Goal: Task Accomplishment & Management: Complete application form

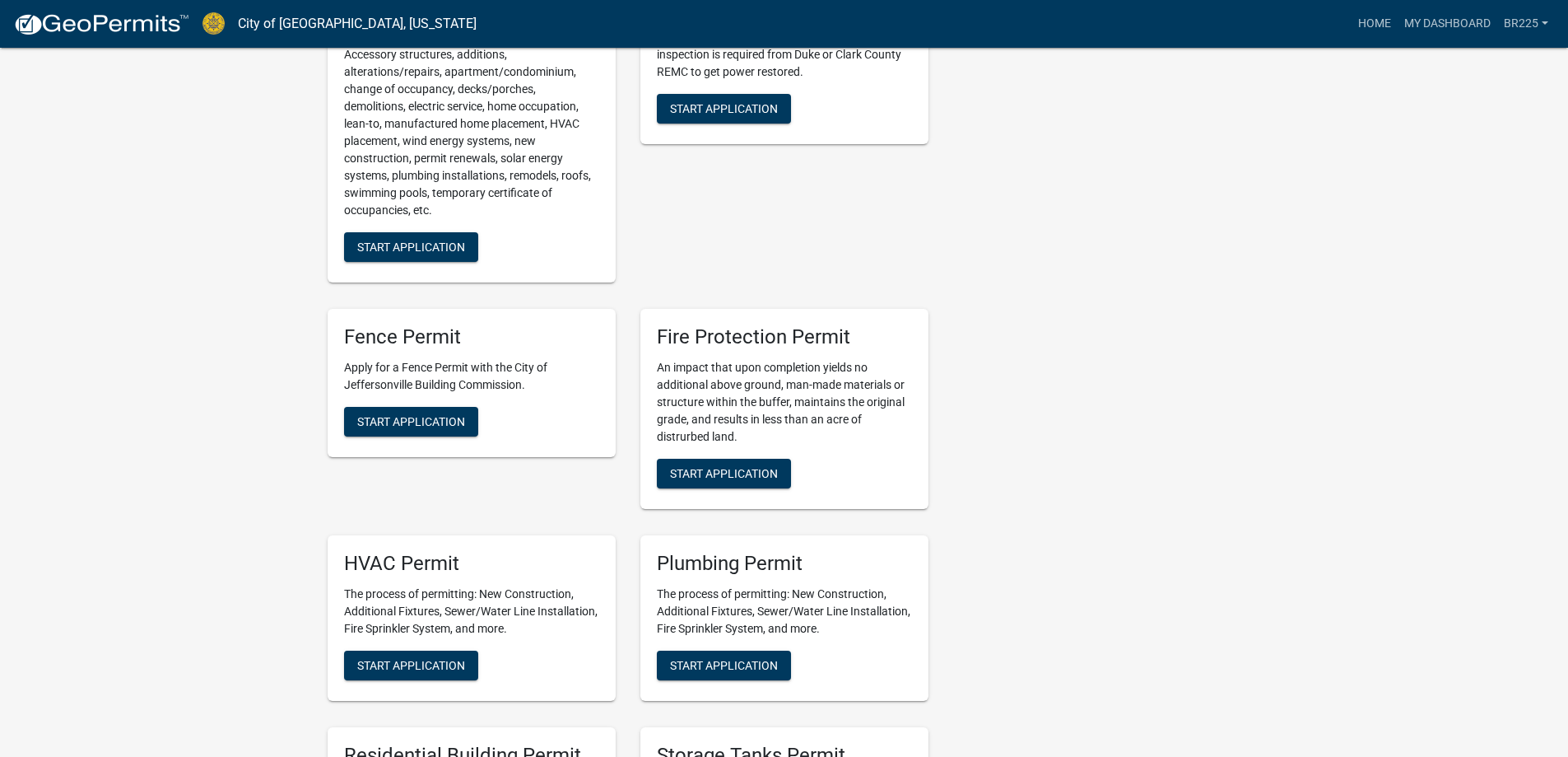
scroll to position [494, 0]
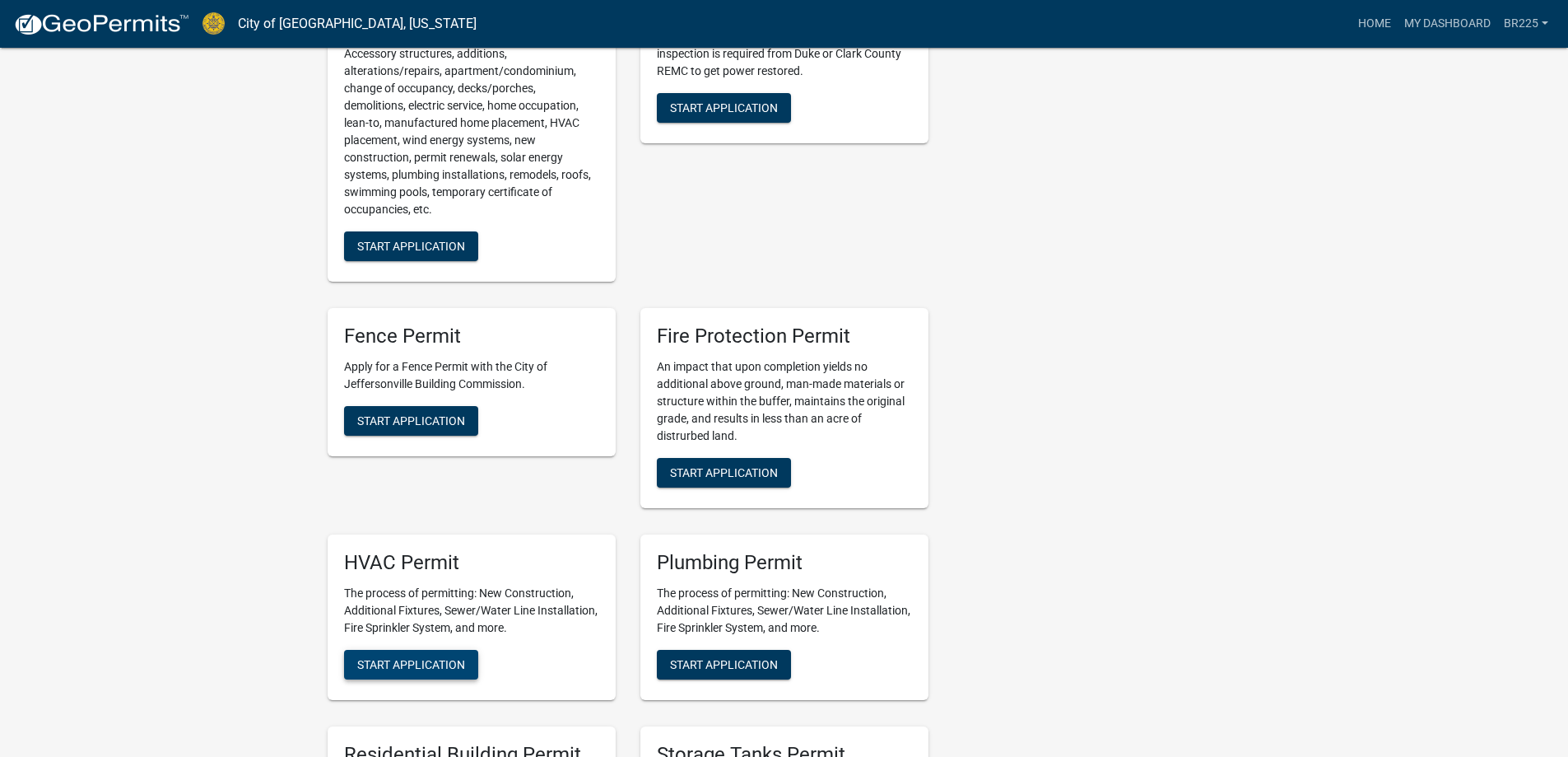
click at [398, 668] on span "Start Application" at bounding box center [411, 663] width 108 height 13
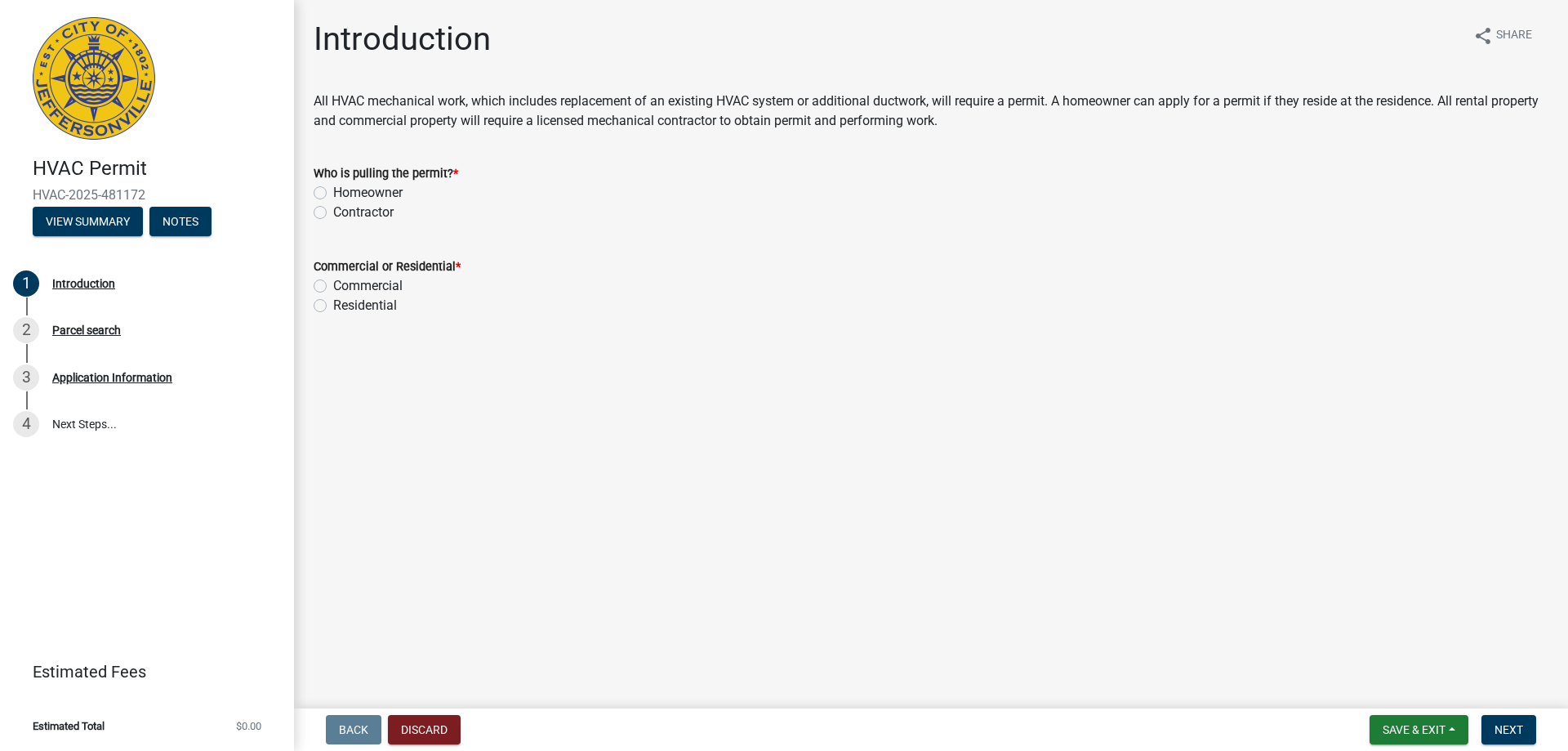
click at [333, 213] on label "Contractor" at bounding box center [363, 212] width 60 height 20
click at [333, 213] on input "Contractor" at bounding box center [337, 207] width 10 height 10
radio input "true"
click at [333, 306] on label "Residential" at bounding box center [365, 305] width 64 height 20
click at [333, 306] on input "Residential" at bounding box center [337, 300] width 10 height 10
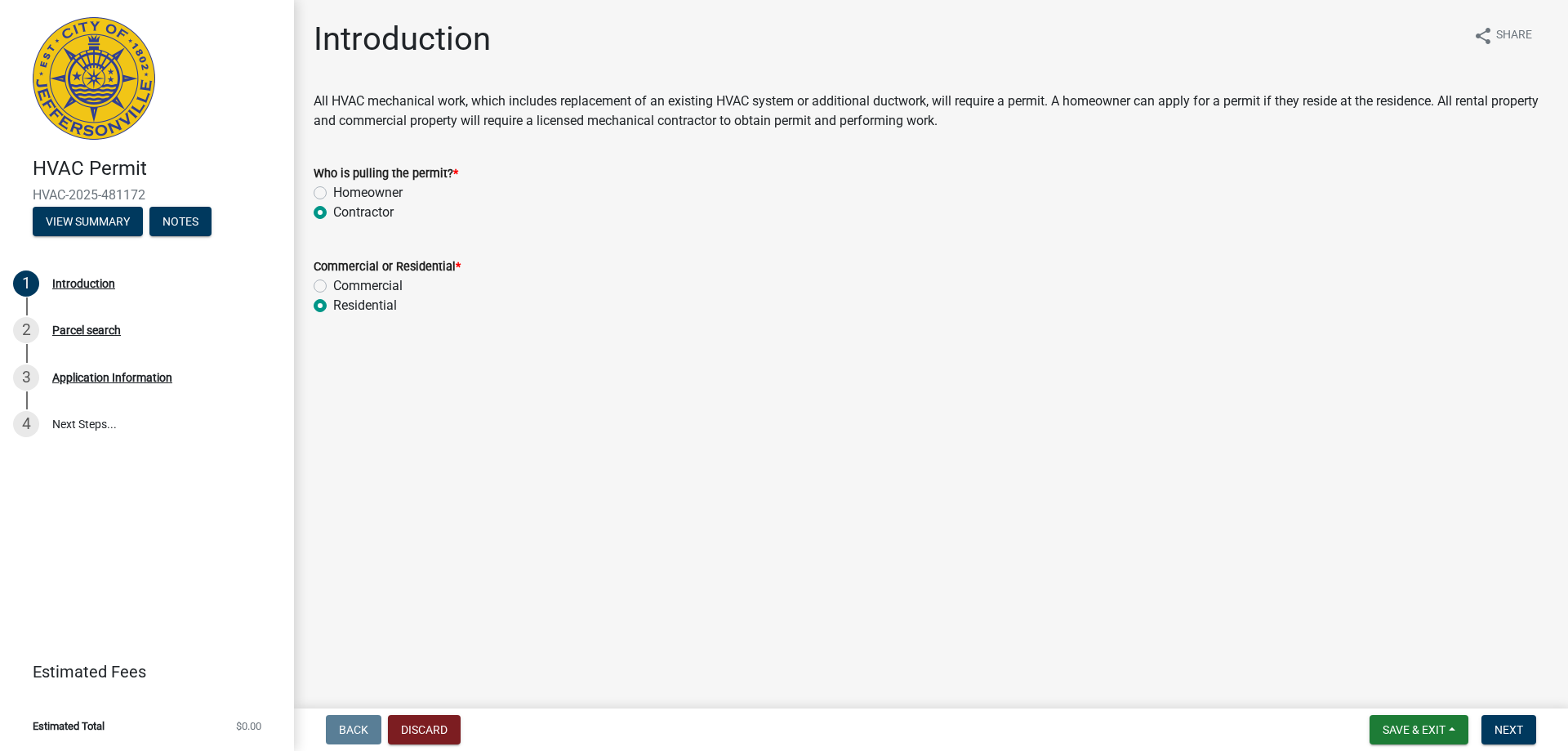
radio input "true"
click at [1501, 730] on span "Next" at bounding box center [1508, 729] width 28 height 13
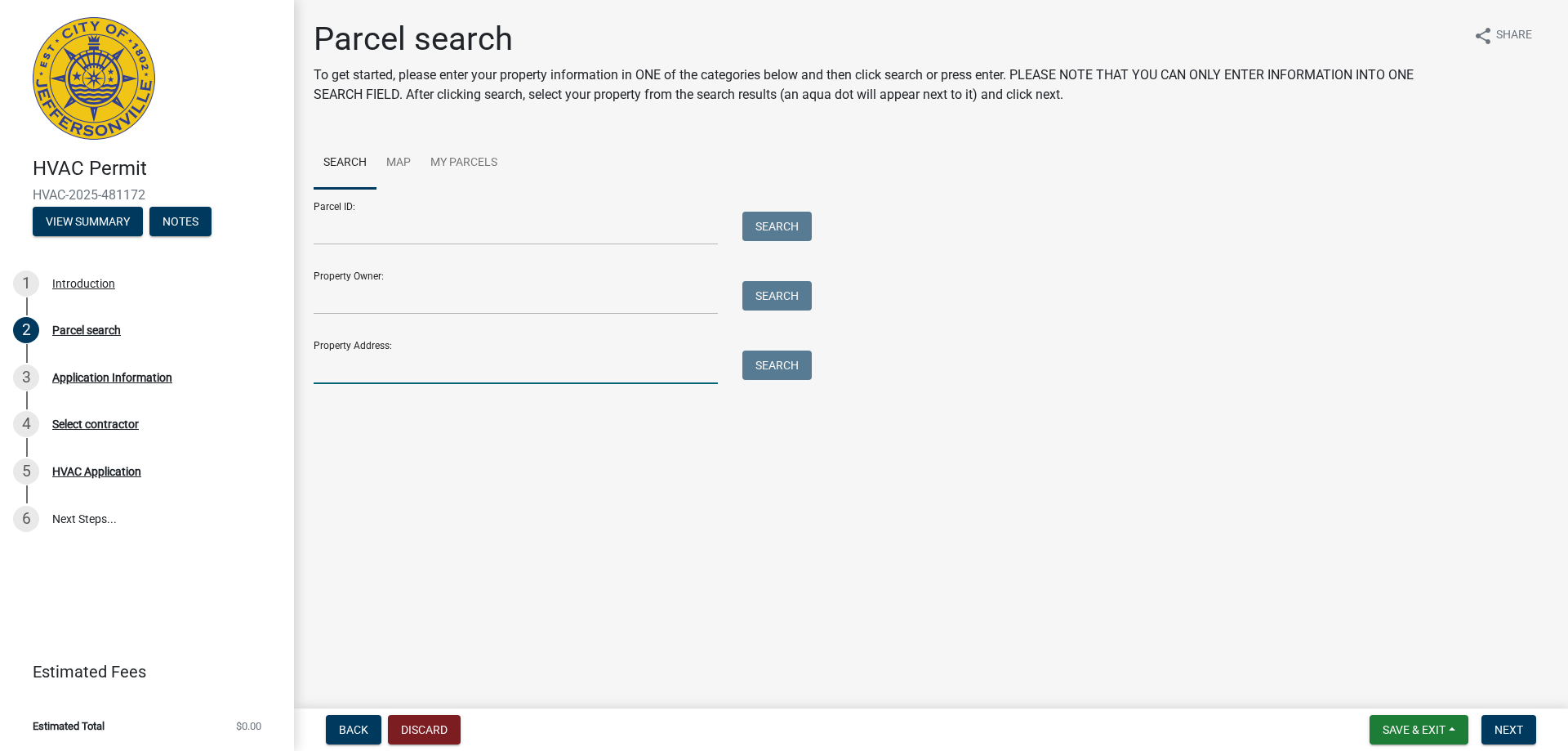
click at [341, 368] on input "Property Address:" at bounding box center [515, 368] width 404 height 34
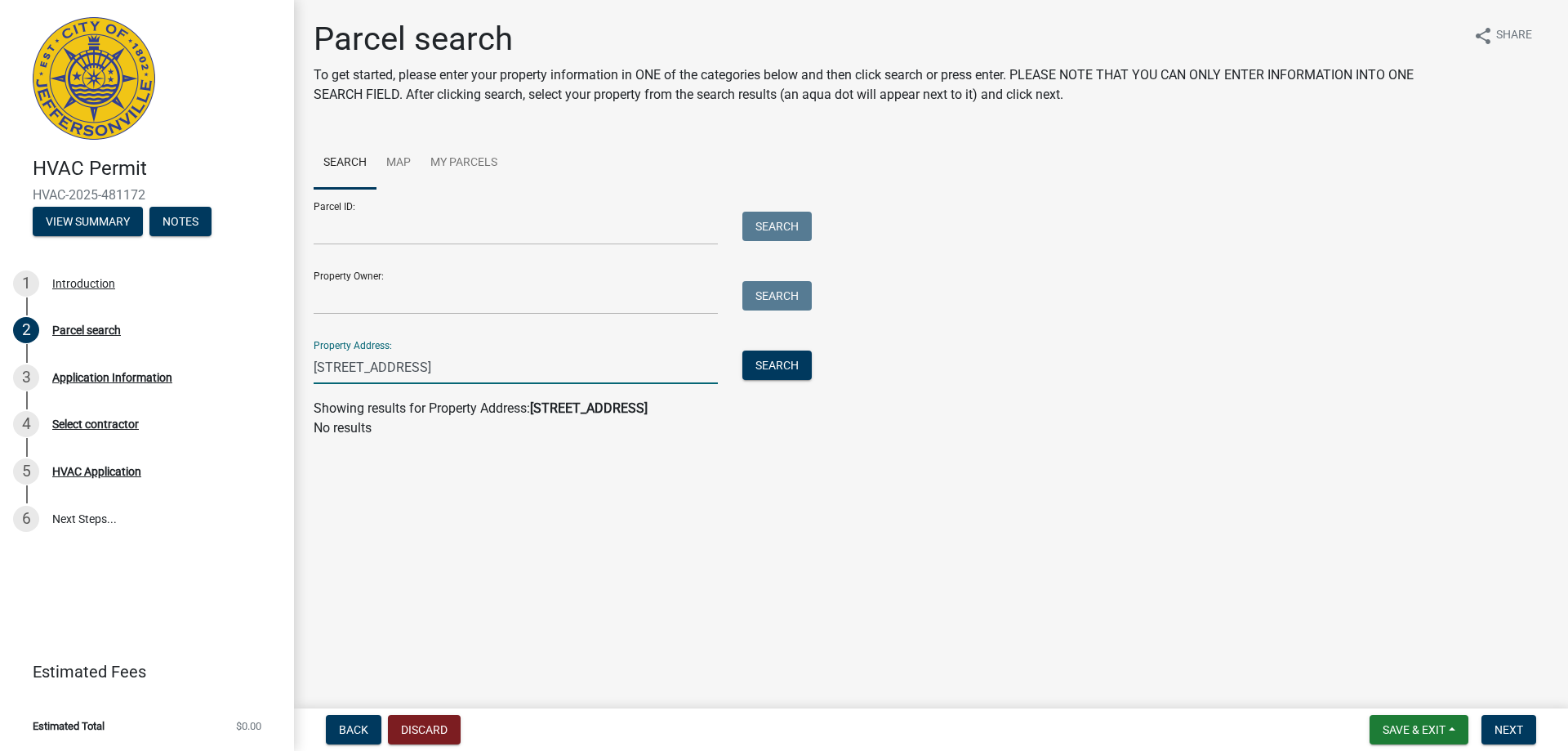
drag, startPoint x: 452, startPoint y: 374, endPoint x: 408, endPoint y: 373, distance: 44.0
click at [408, 373] on input "[STREET_ADDRESS]" at bounding box center [515, 368] width 404 height 34
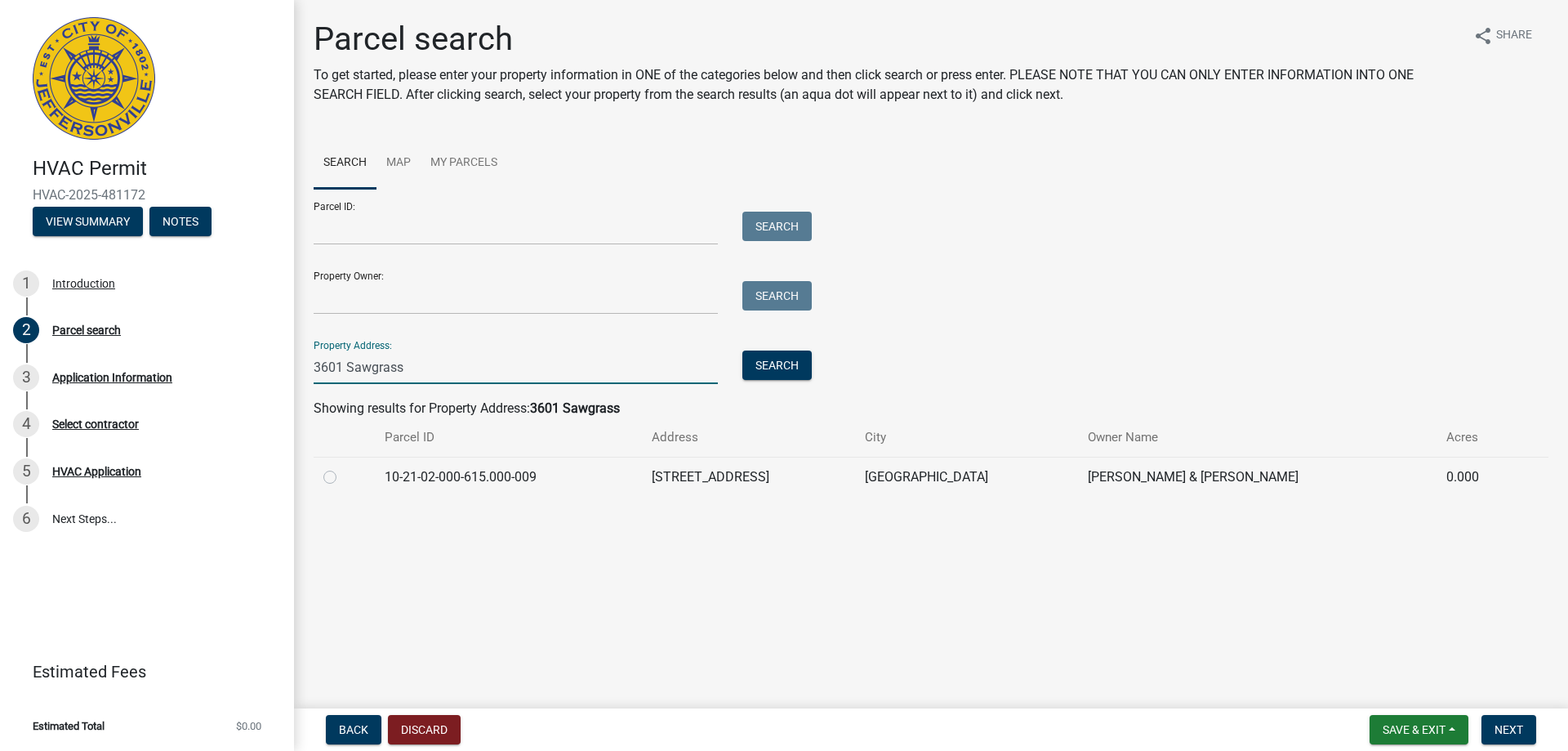
type input "3601 Sawgrass"
click at [343, 467] on label at bounding box center [343, 467] width 0 height 0
click at [343, 478] on input "radio" at bounding box center [348, 472] width 10 height 10
radio input "true"
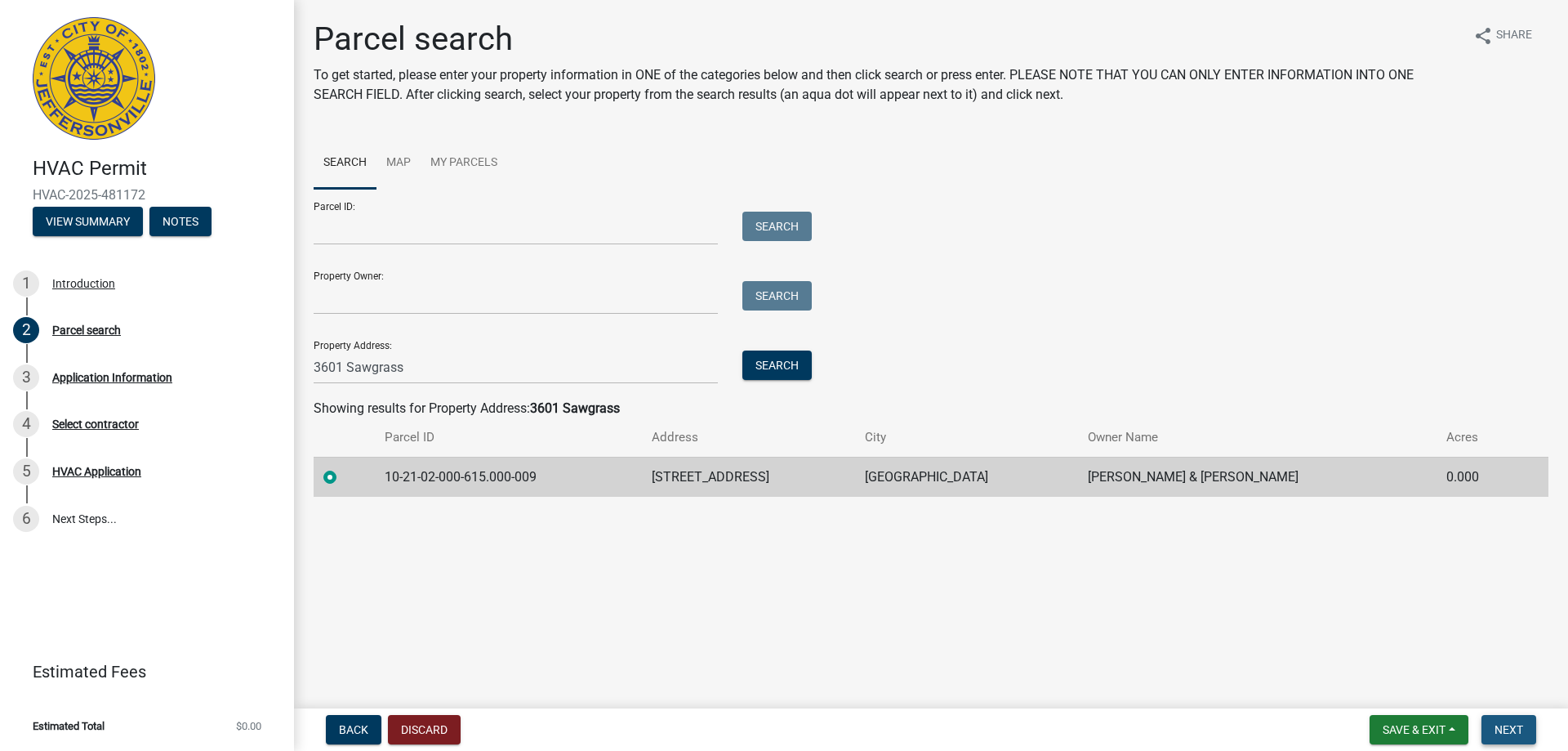
click at [1514, 736] on span "Next" at bounding box center [1508, 729] width 28 height 13
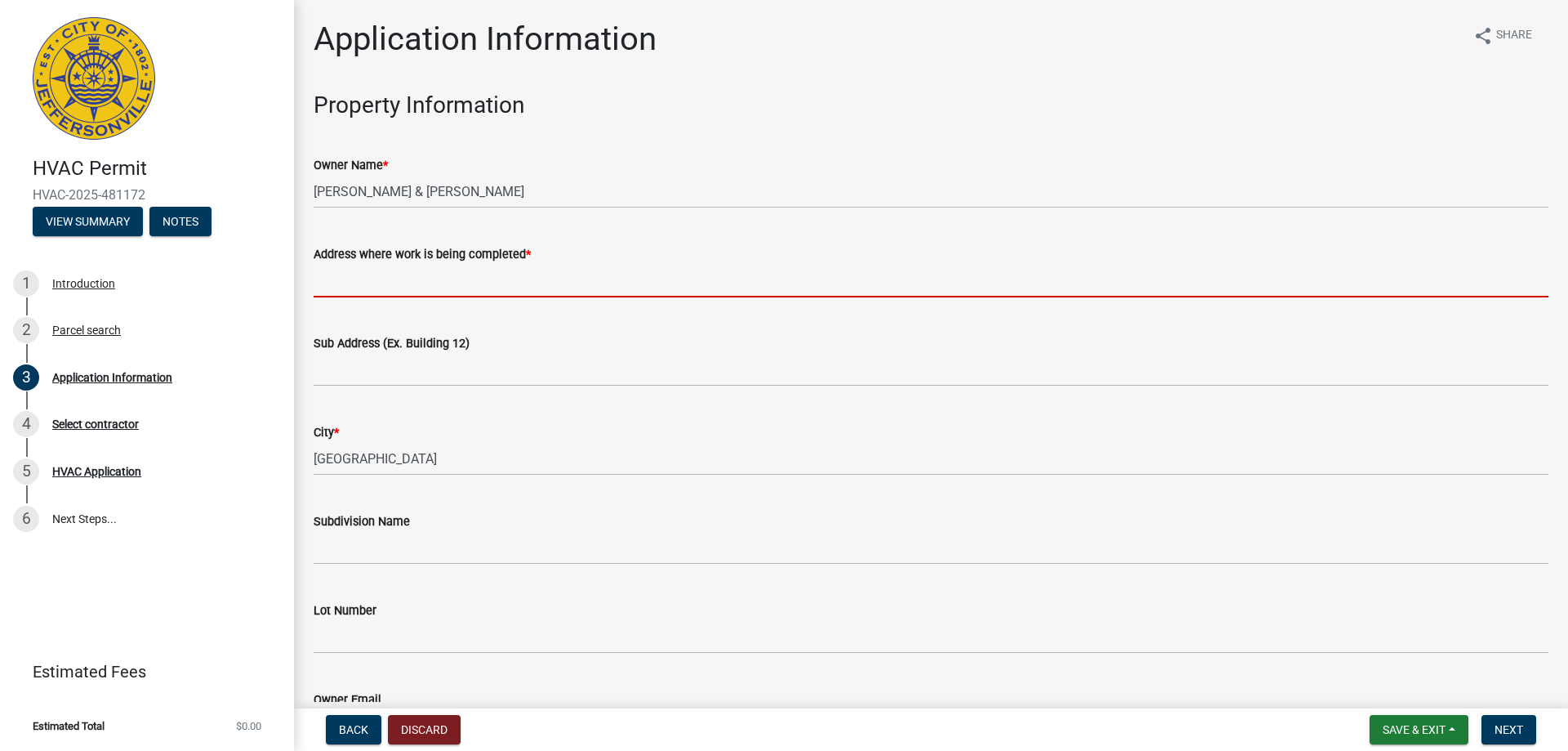
click at [410, 290] on input "Address where work is being completed *" at bounding box center [931, 280] width 1234 height 34
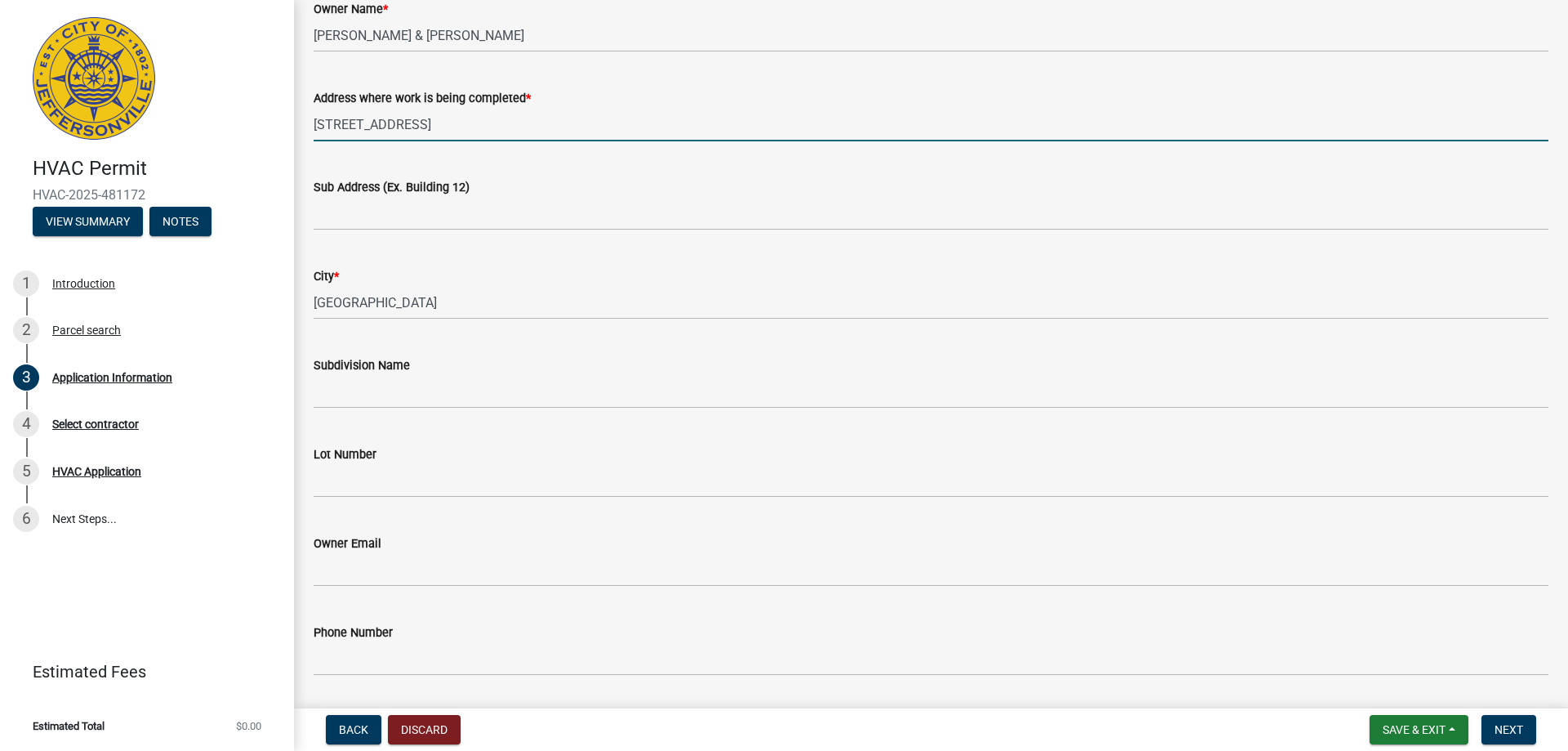
scroll to position [163, 0]
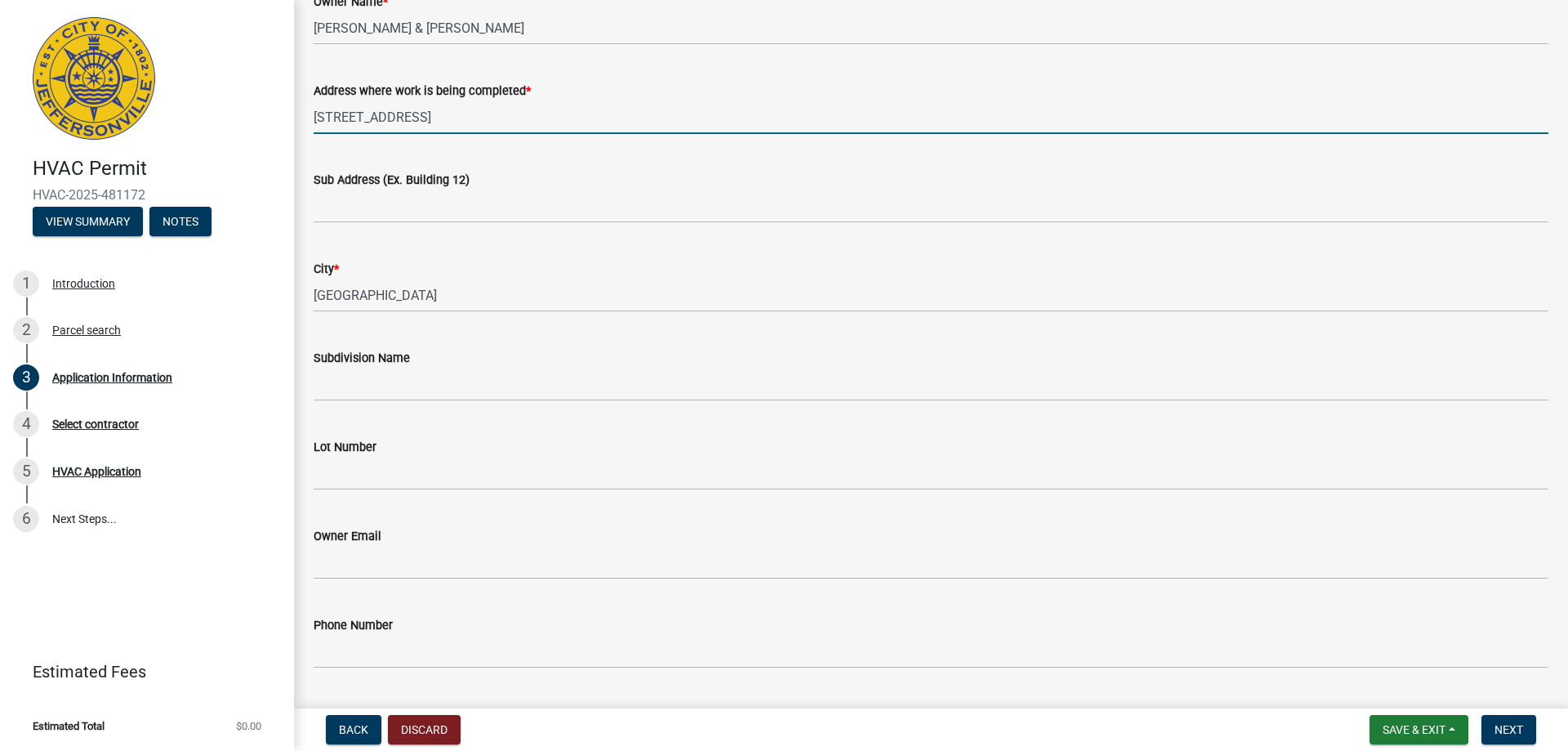
type input "[STREET_ADDRESS]"
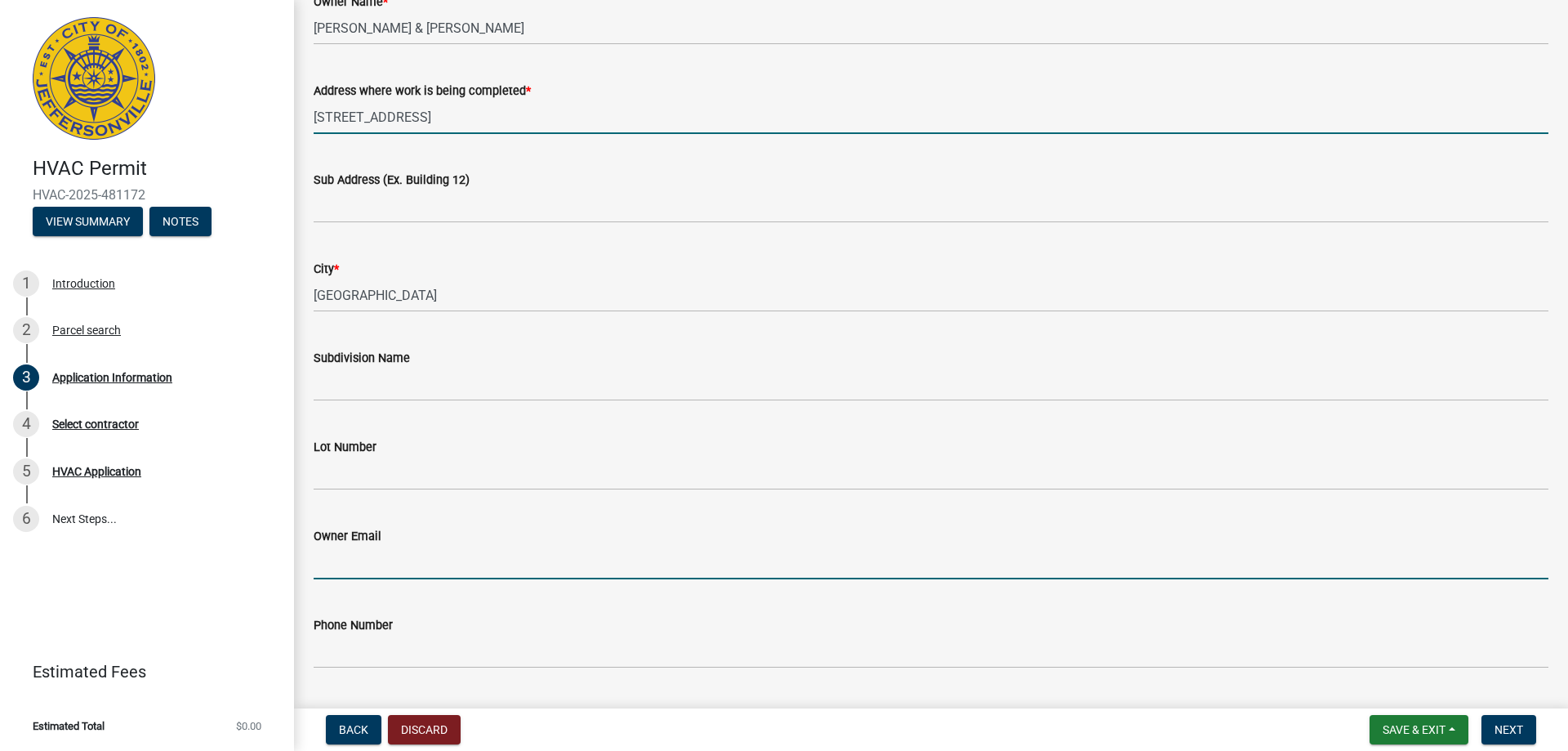
click at [396, 571] on input "Owner Email" at bounding box center [931, 563] width 1234 height 34
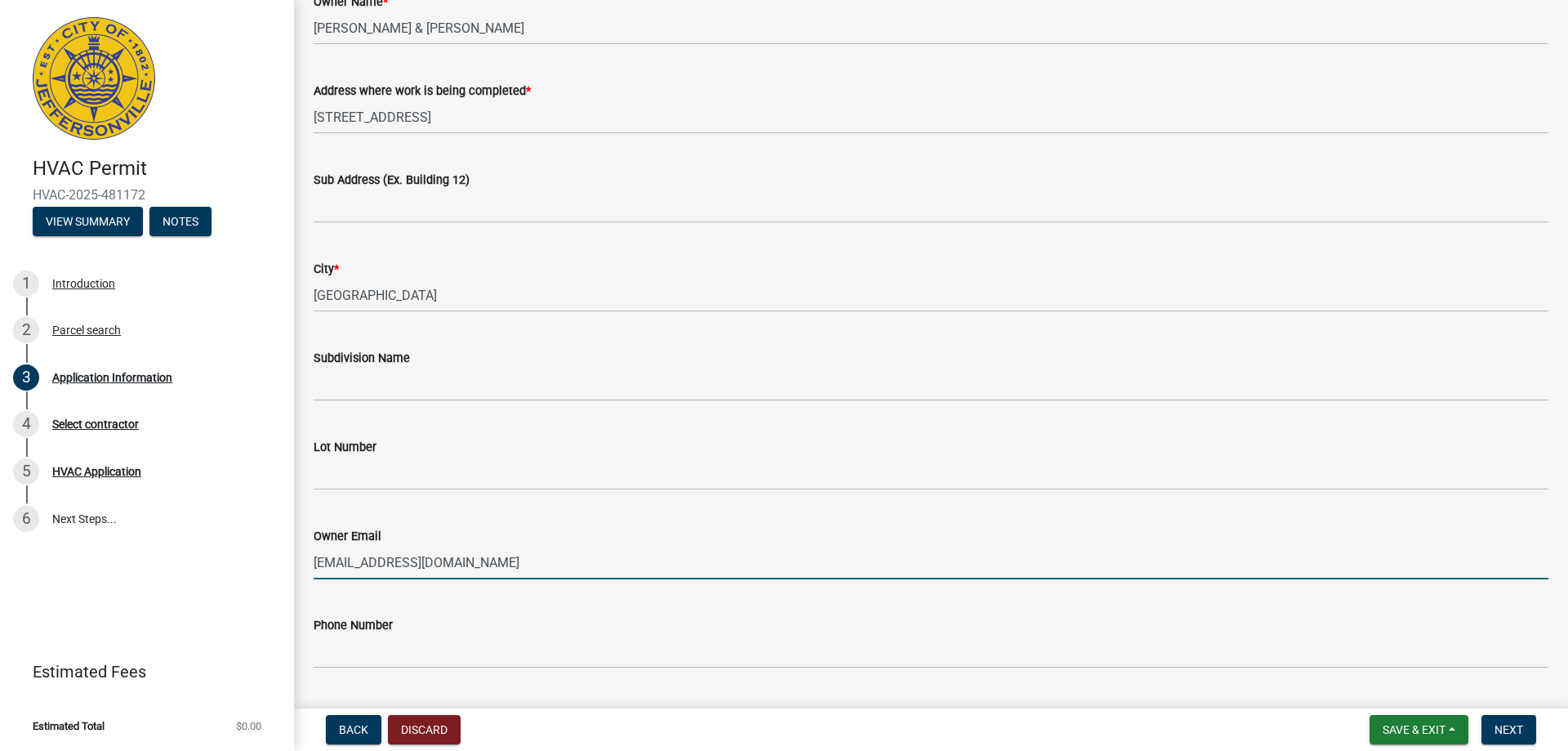
type input "[EMAIL_ADDRESS][DOMAIN_NAME]"
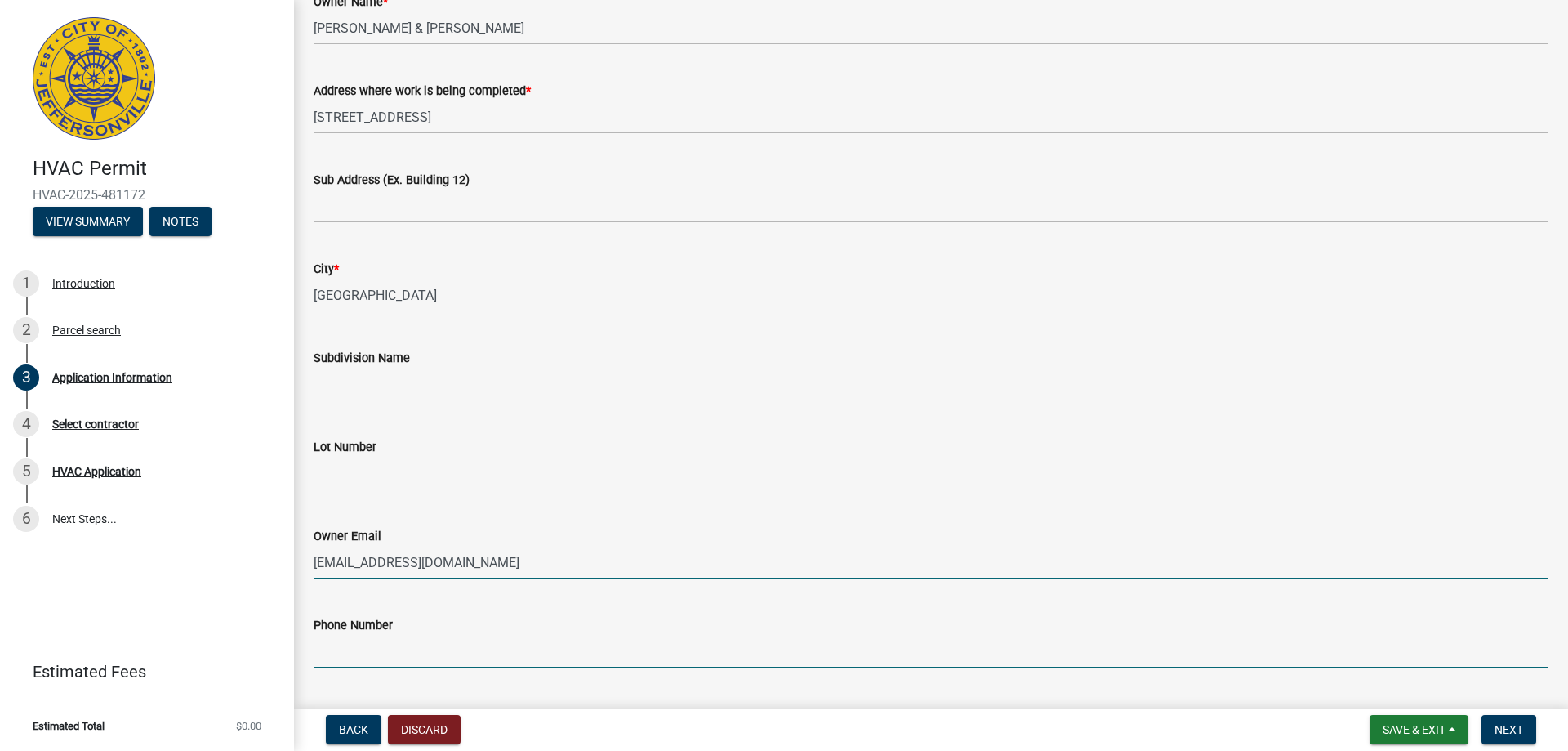
click at [405, 651] on input "Phone Number" at bounding box center [931, 652] width 1234 height 34
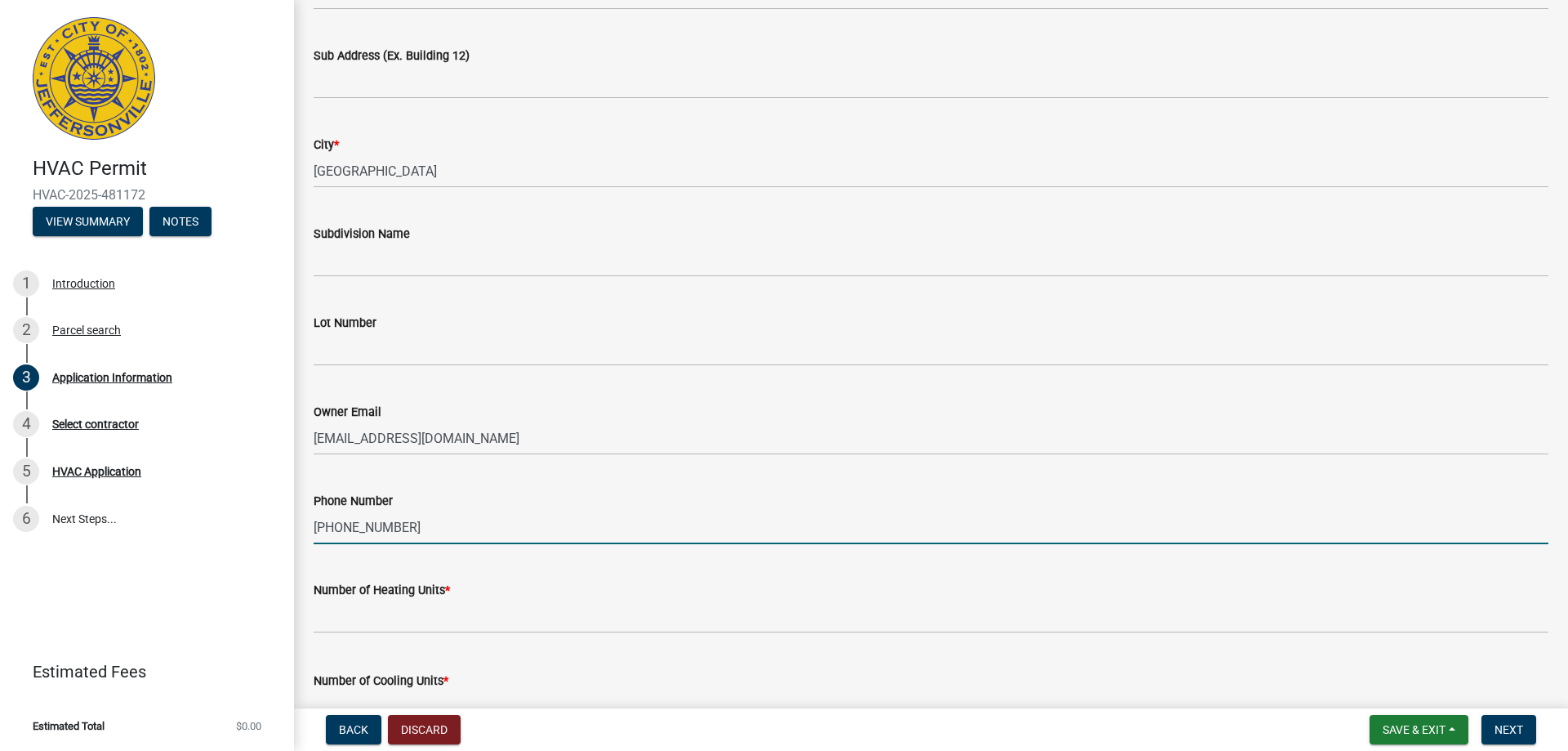
scroll to position [327, 0]
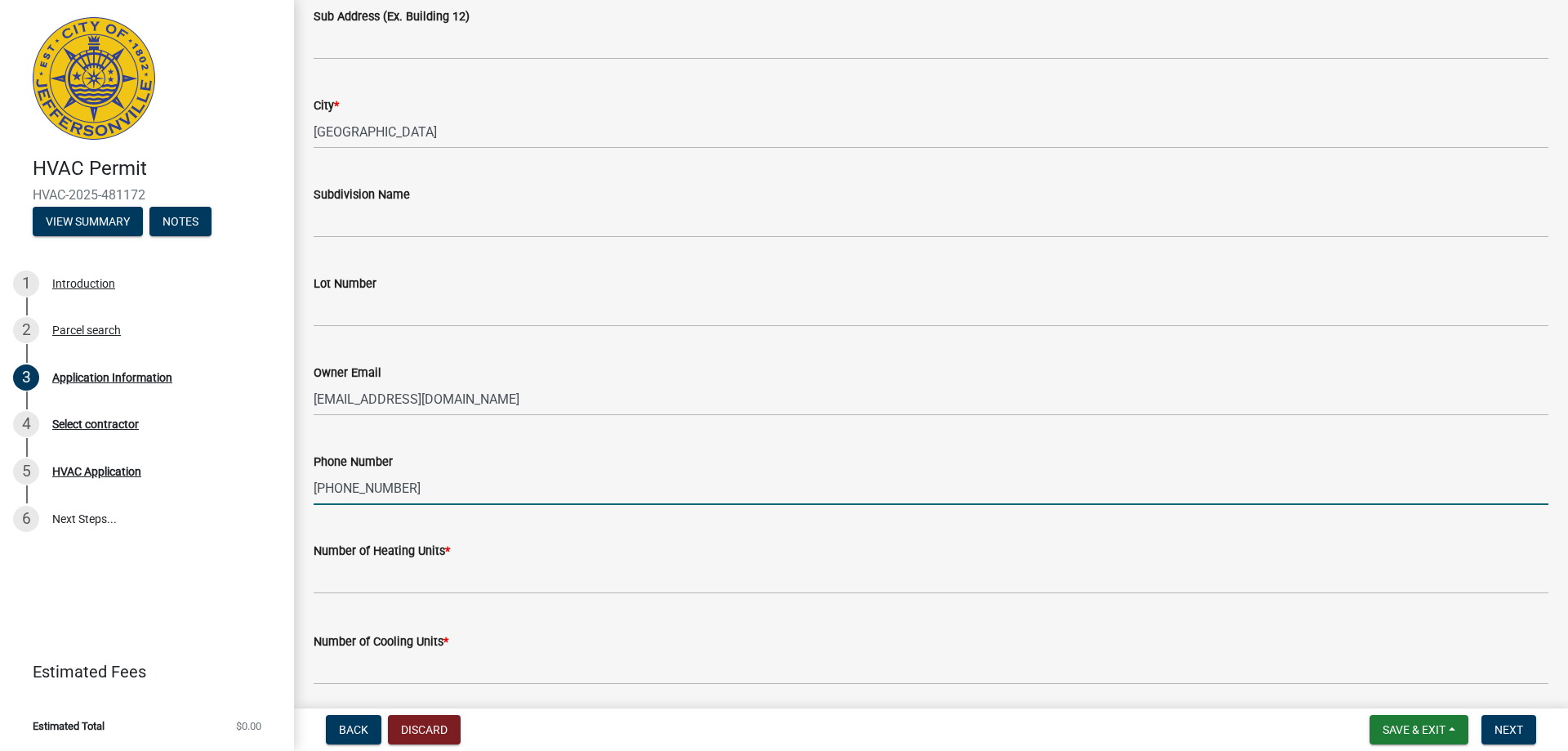
type input "[PHONE_NUMBER]"
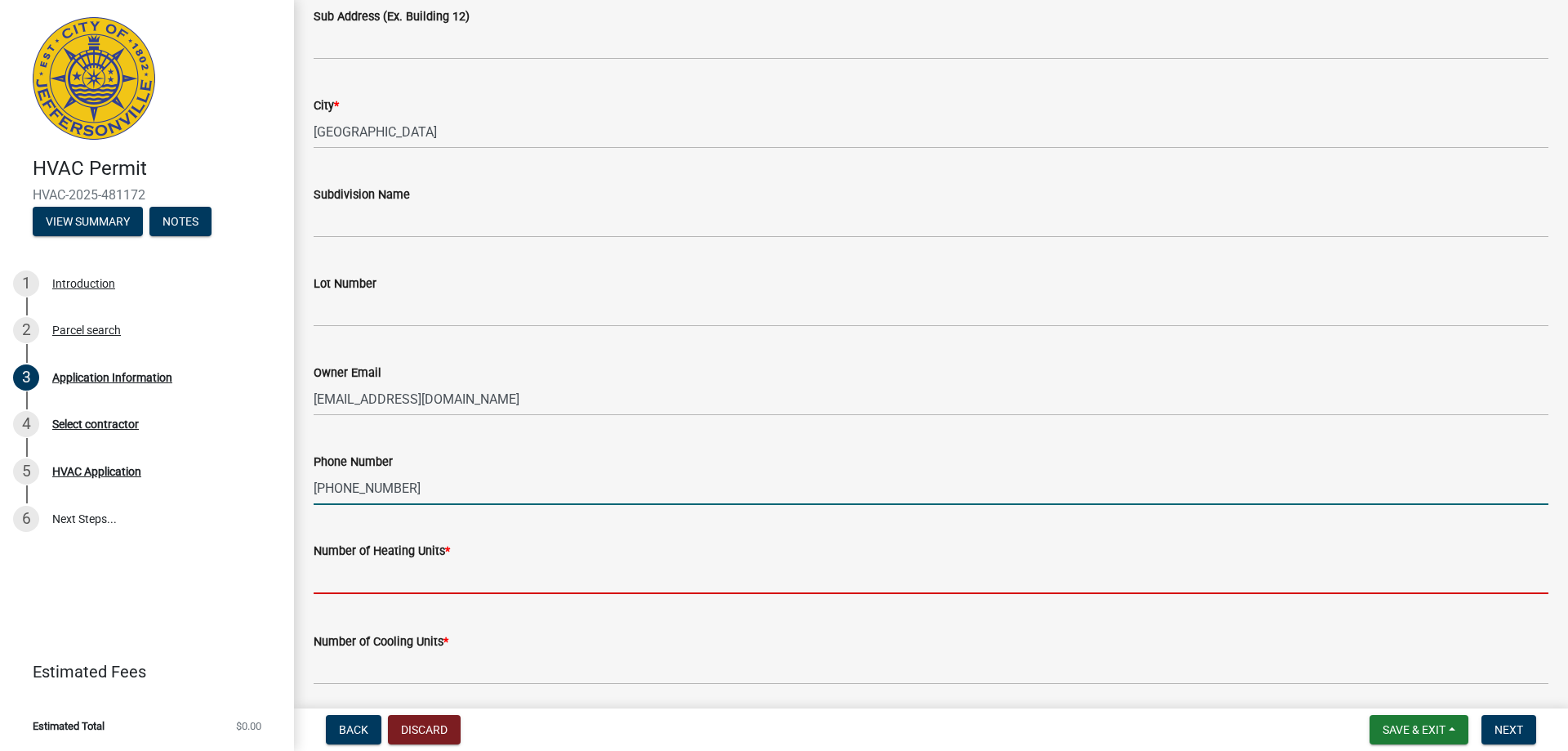
click at [410, 586] on input "text" at bounding box center [931, 578] width 1234 height 34
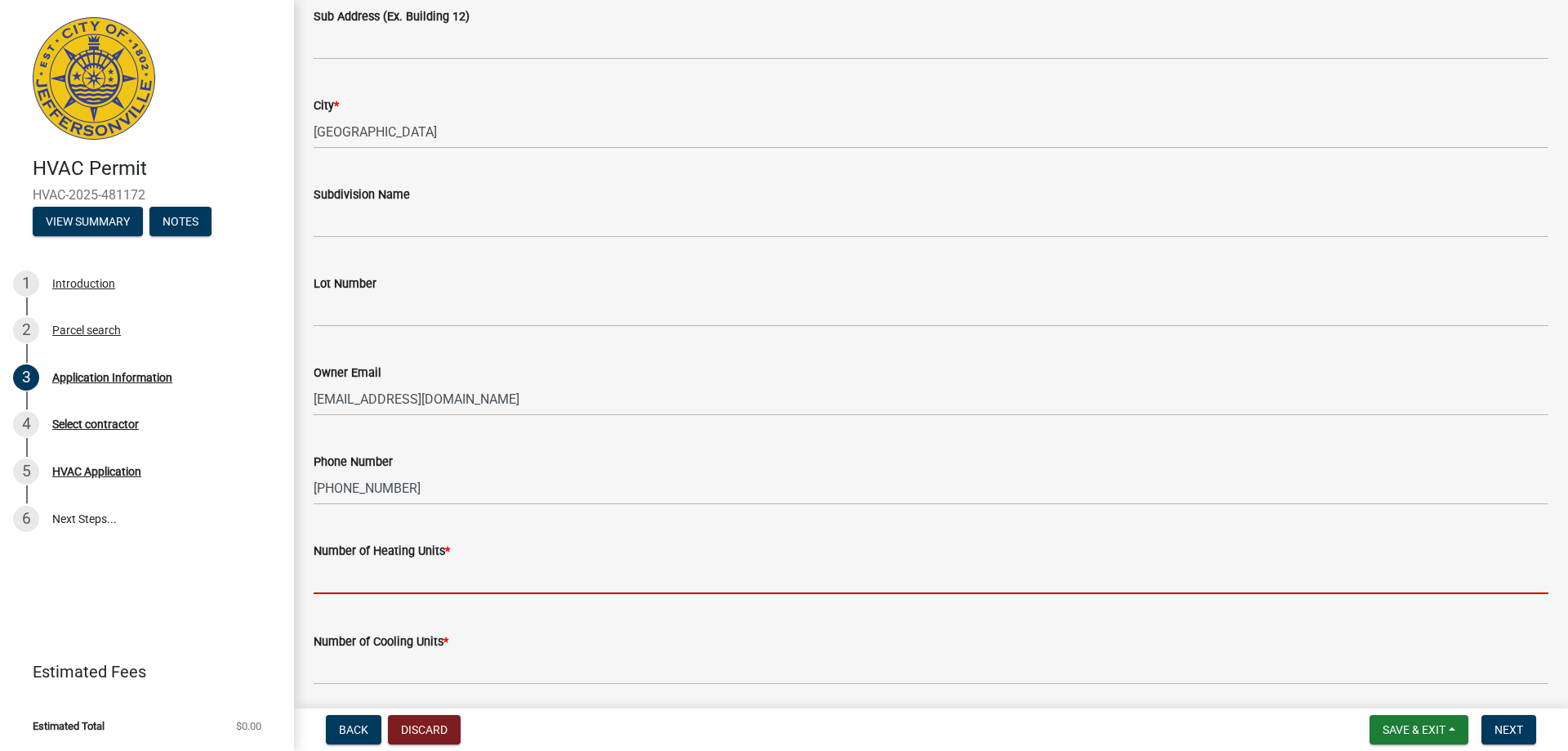
type input "1"
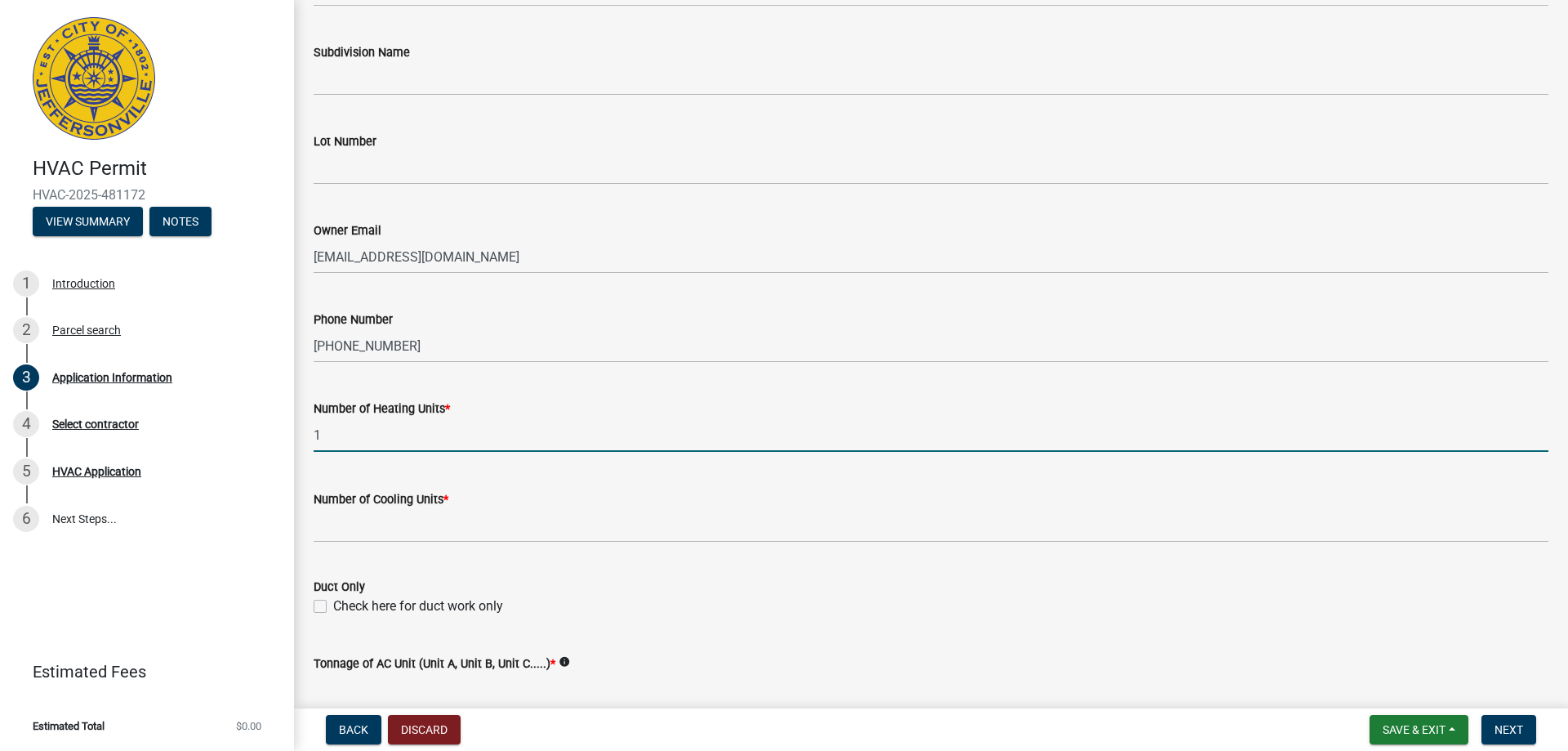
scroll to position [490, 0]
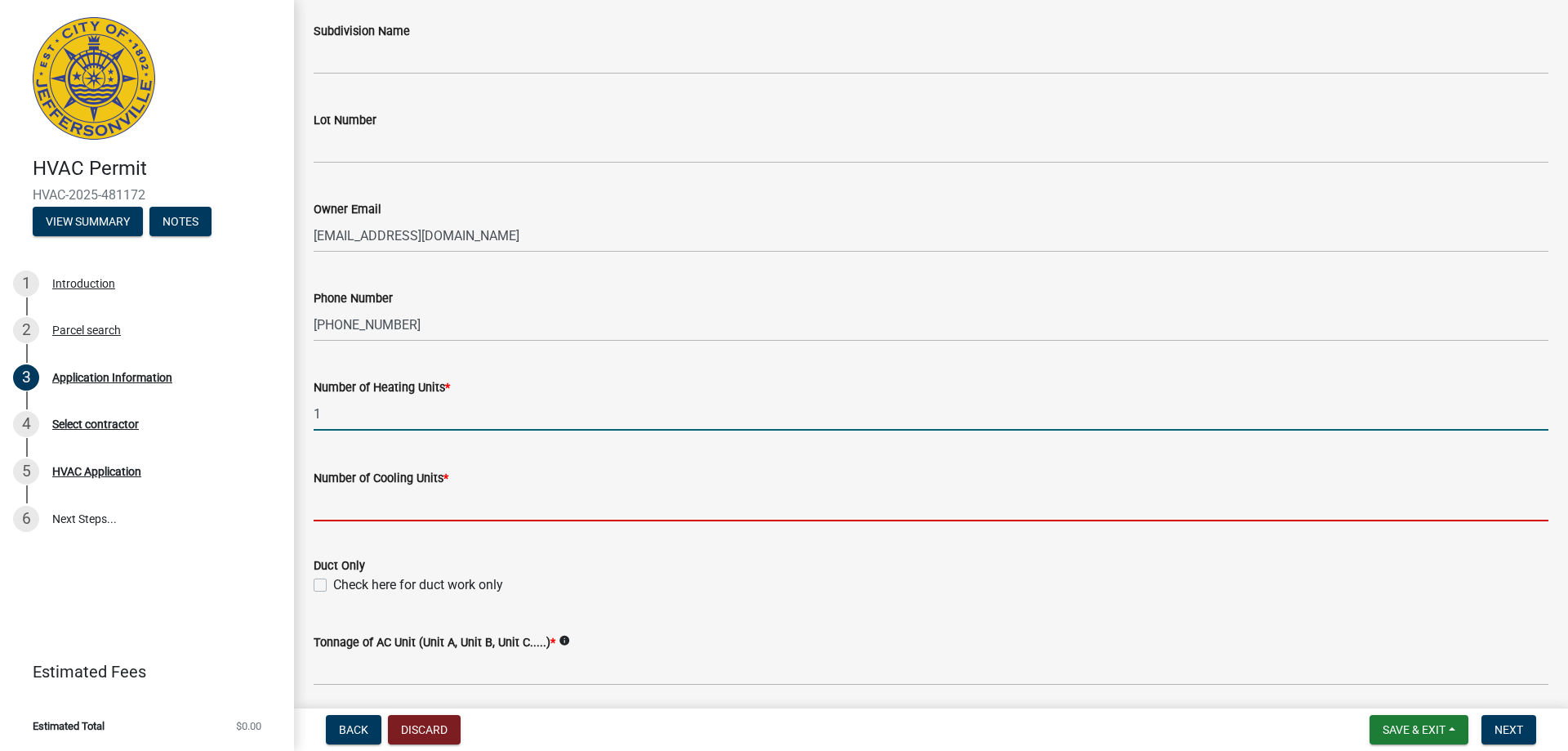
click at [470, 514] on input "text" at bounding box center [931, 504] width 1234 height 34
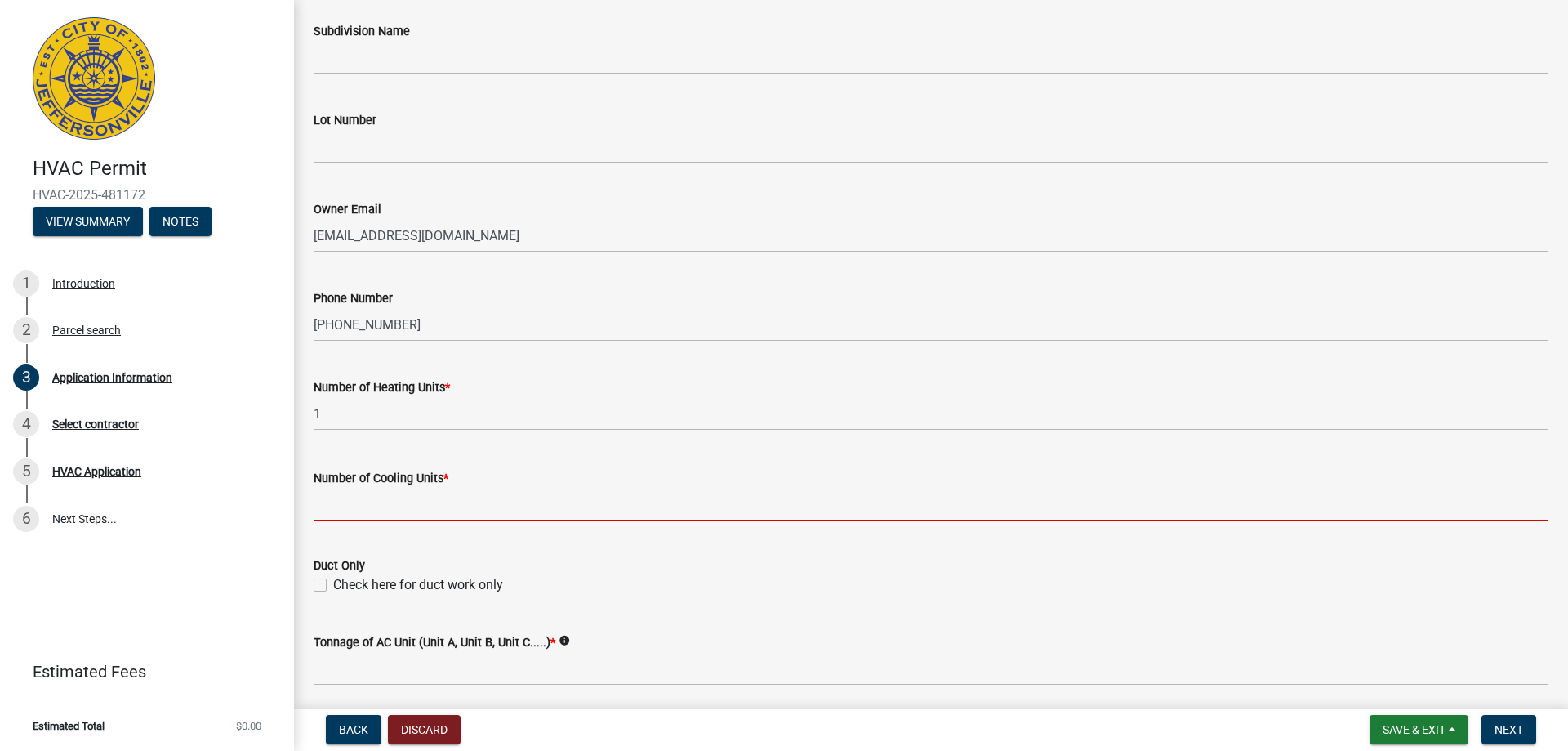
type input "1"
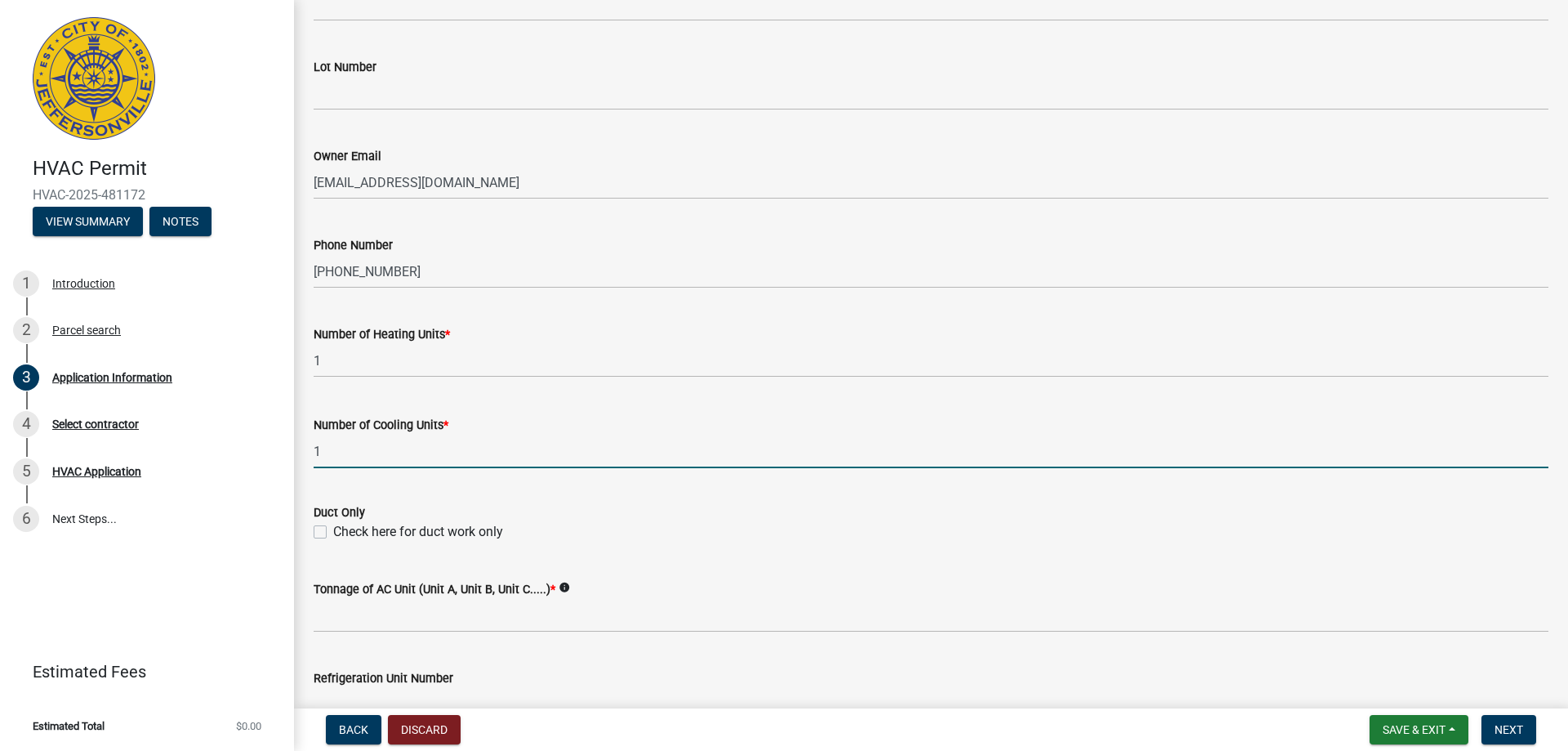
scroll to position [572, 0]
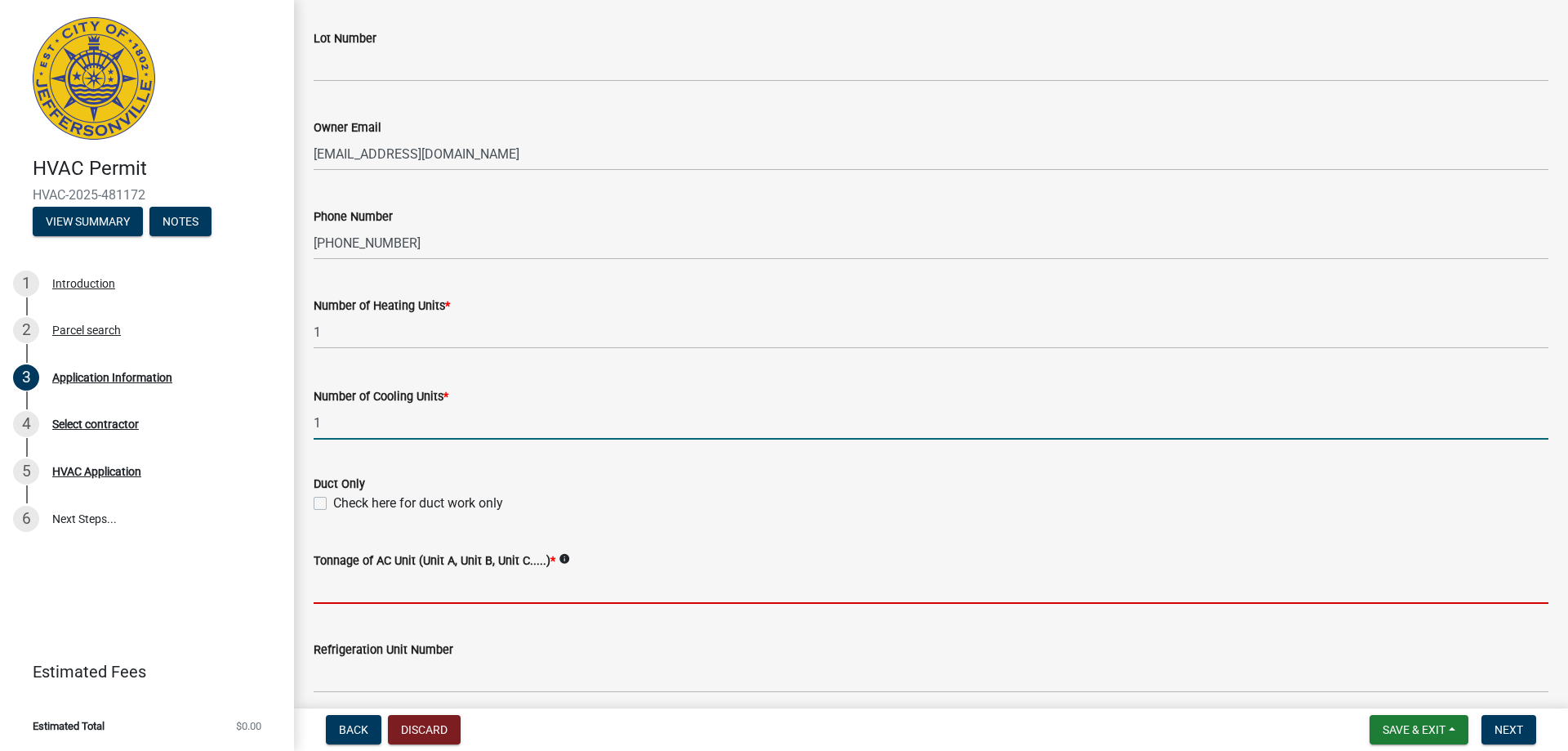
click at [458, 587] on input "Tonnage of AC Unit (Unit A, Unit B, Unit C.....) *" at bounding box center [931, 587] width 1234 height 34
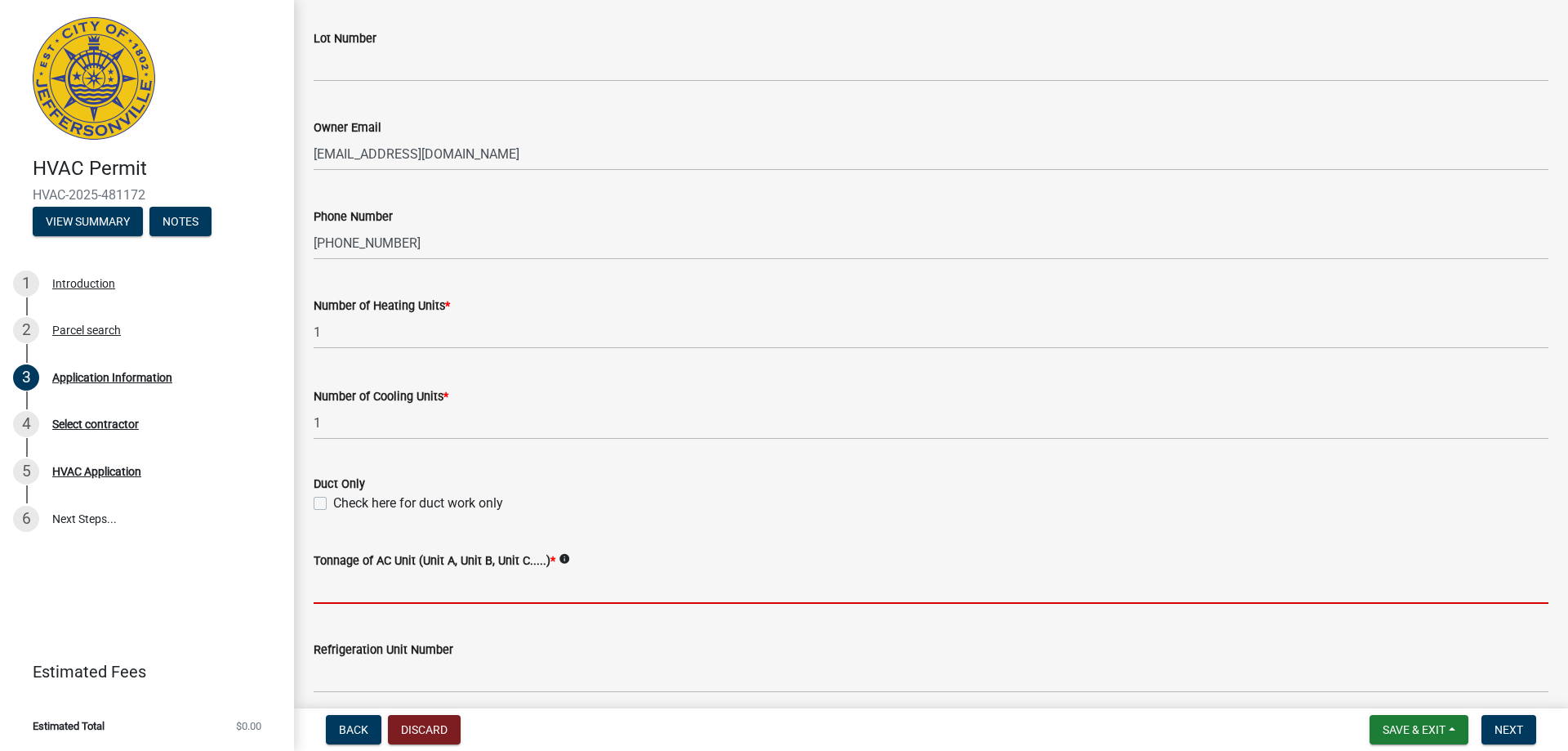
type input "3 ton"
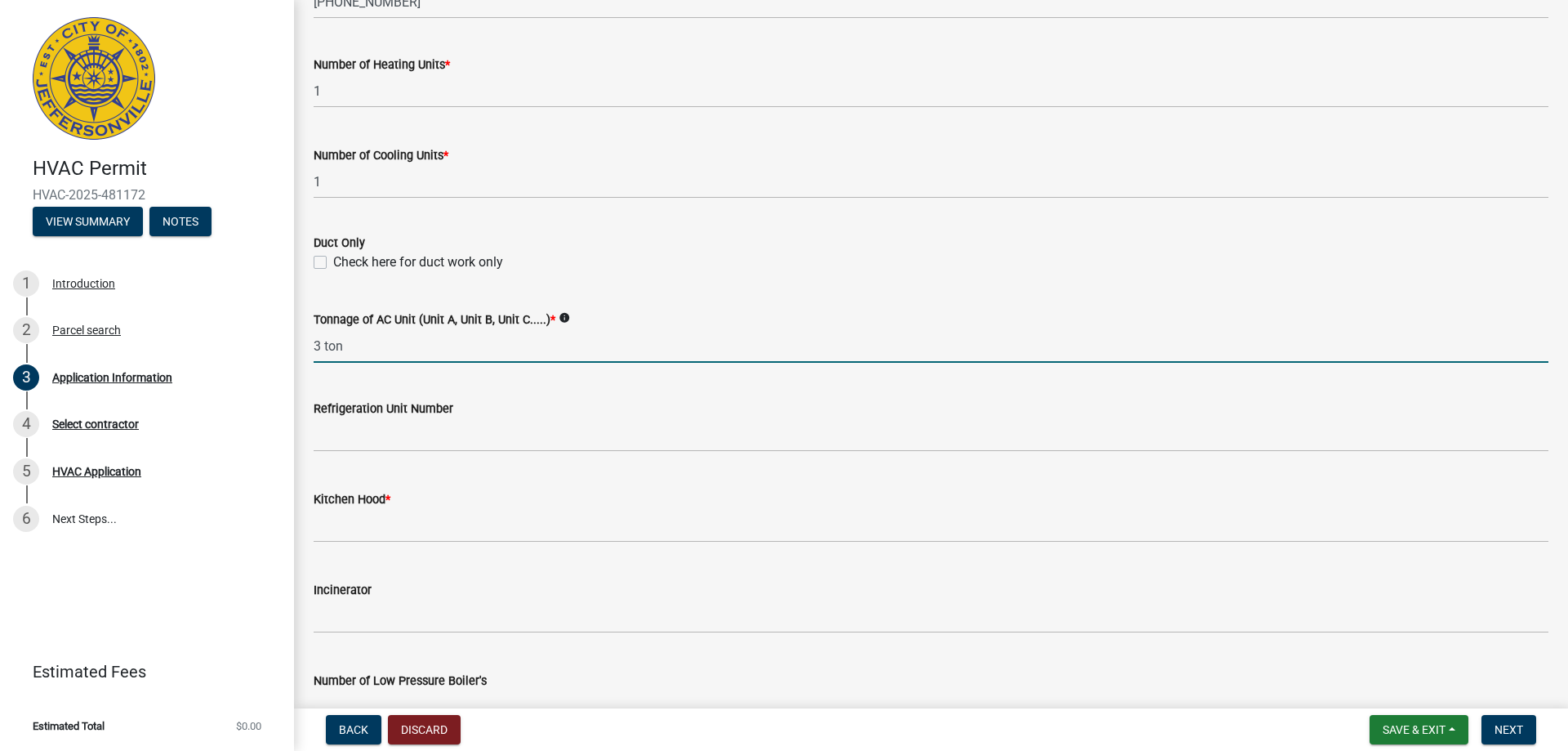
scroll to position [817, 0]
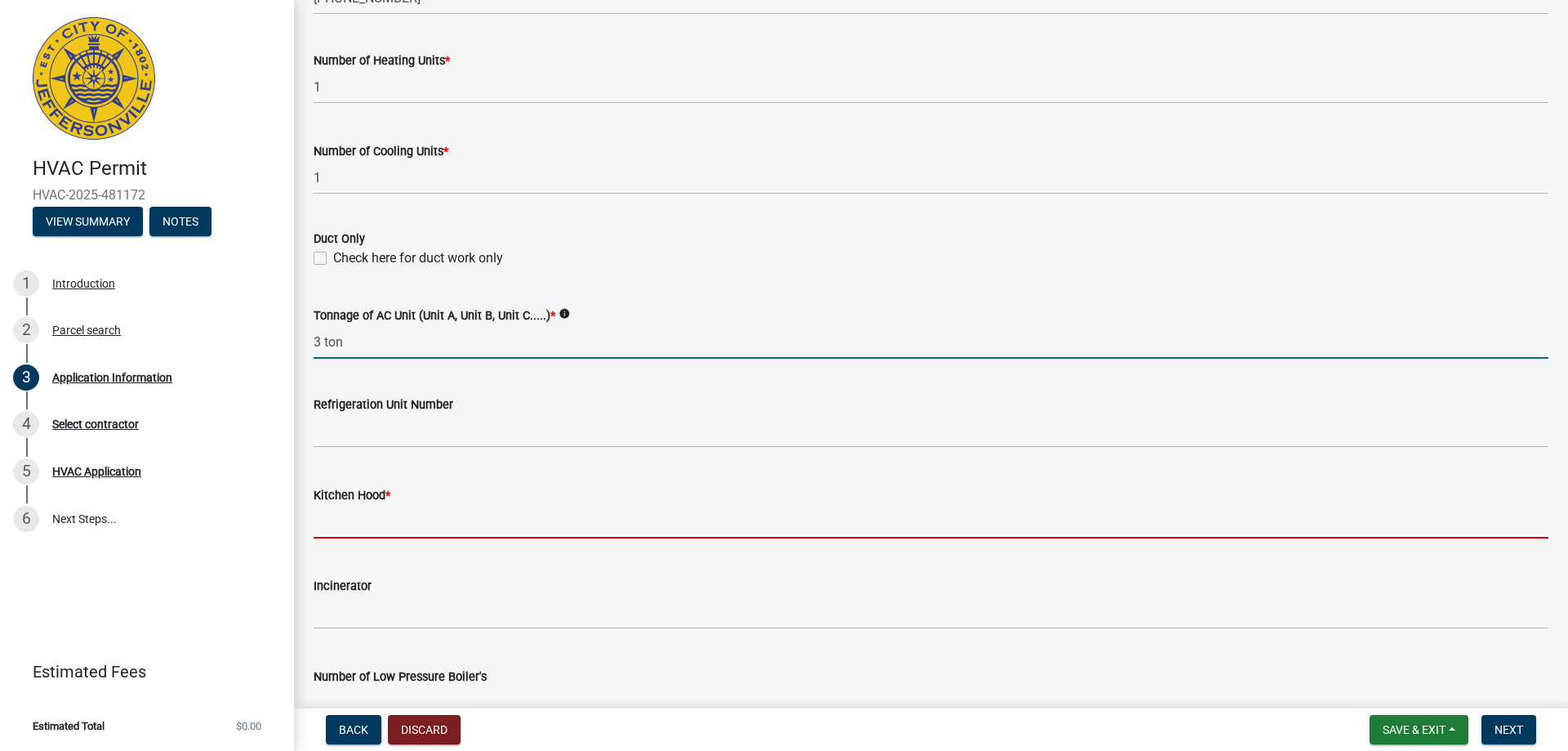
click at [449, 523] on input "text" at bounding box center [931, 521] width 1234 height 34
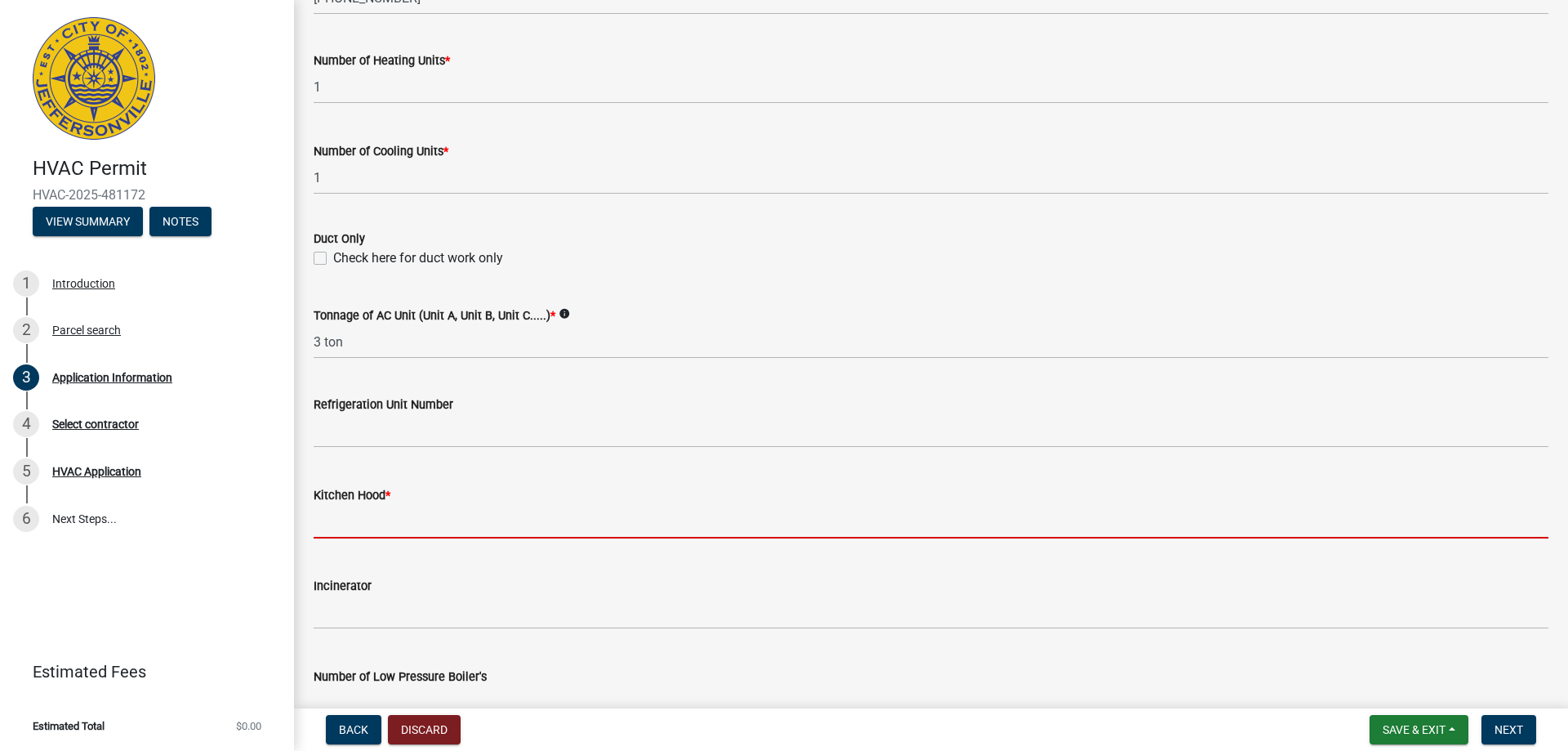
type input "0"
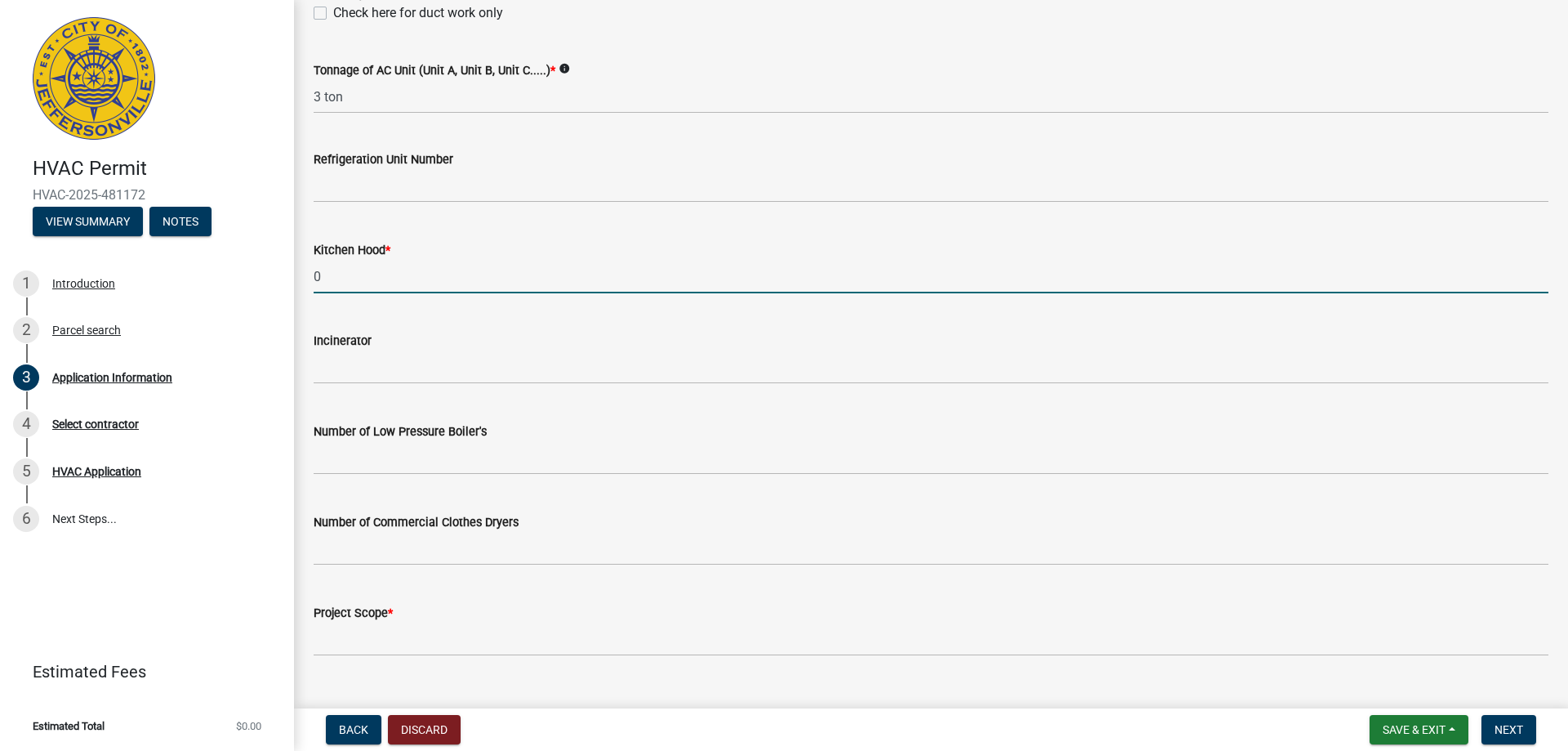
scroll to position [1093, 0]
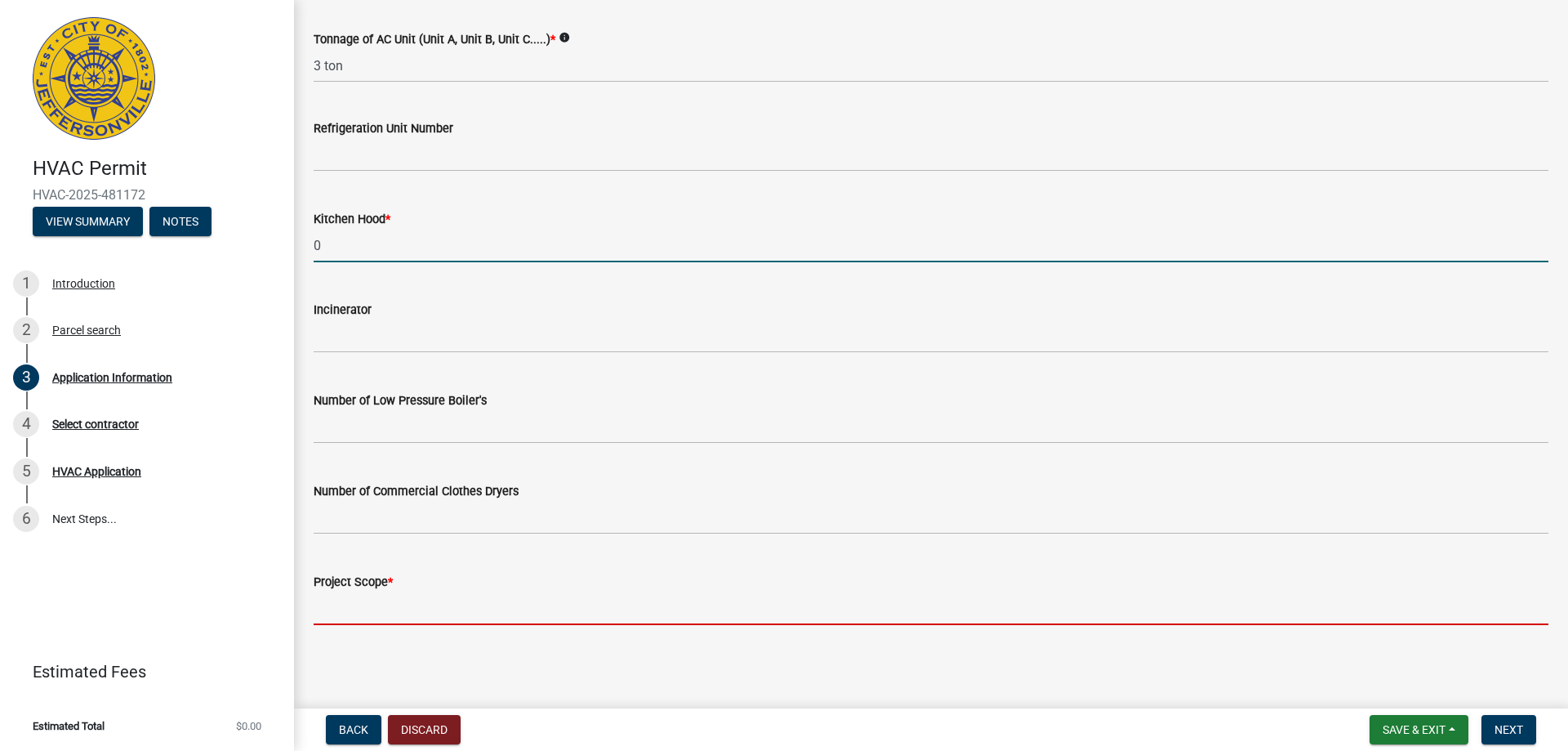
click at [384, 623] on input "Project Scope *" at bounding box center [931, 608] width 1234 height 34
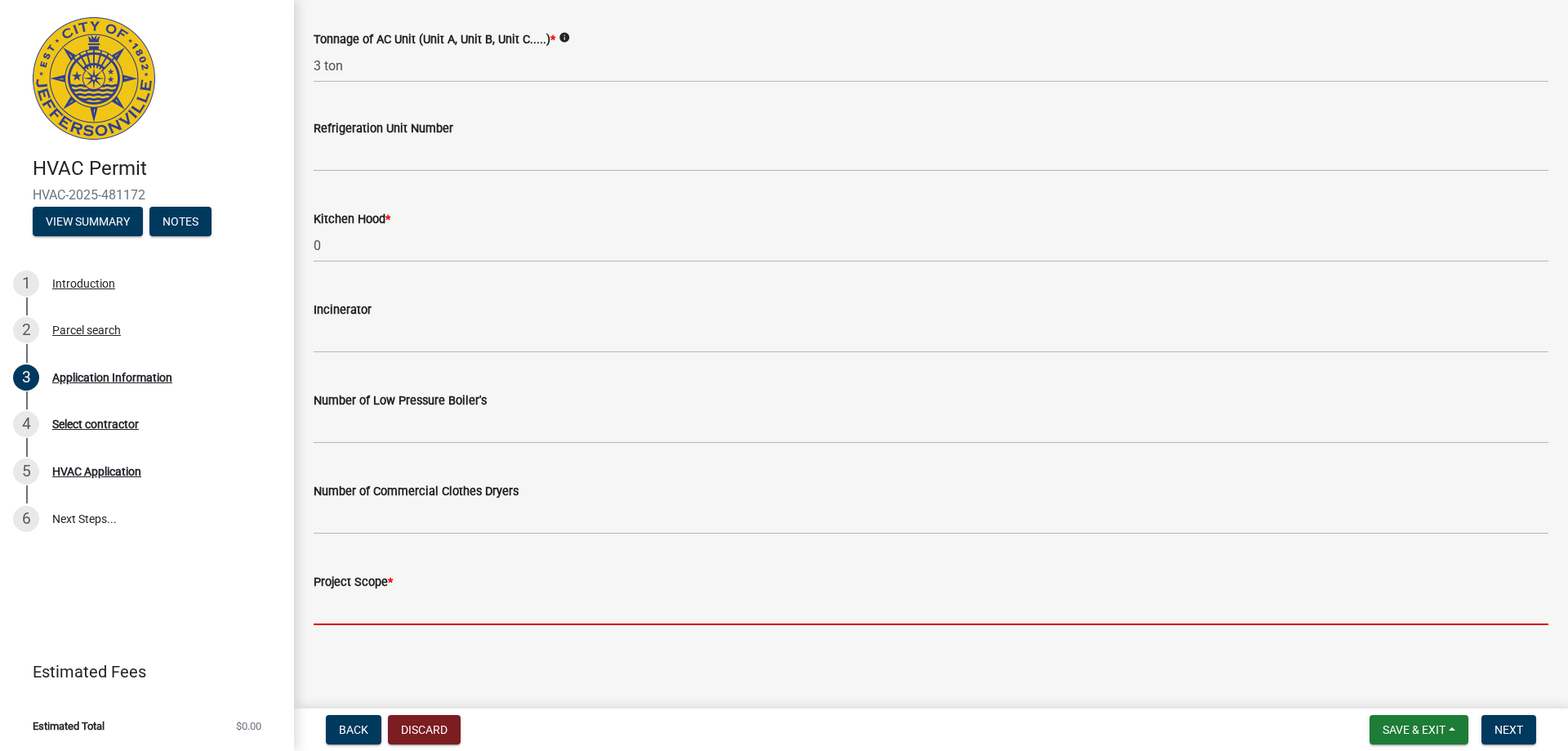
type input "replace furnace and ac"
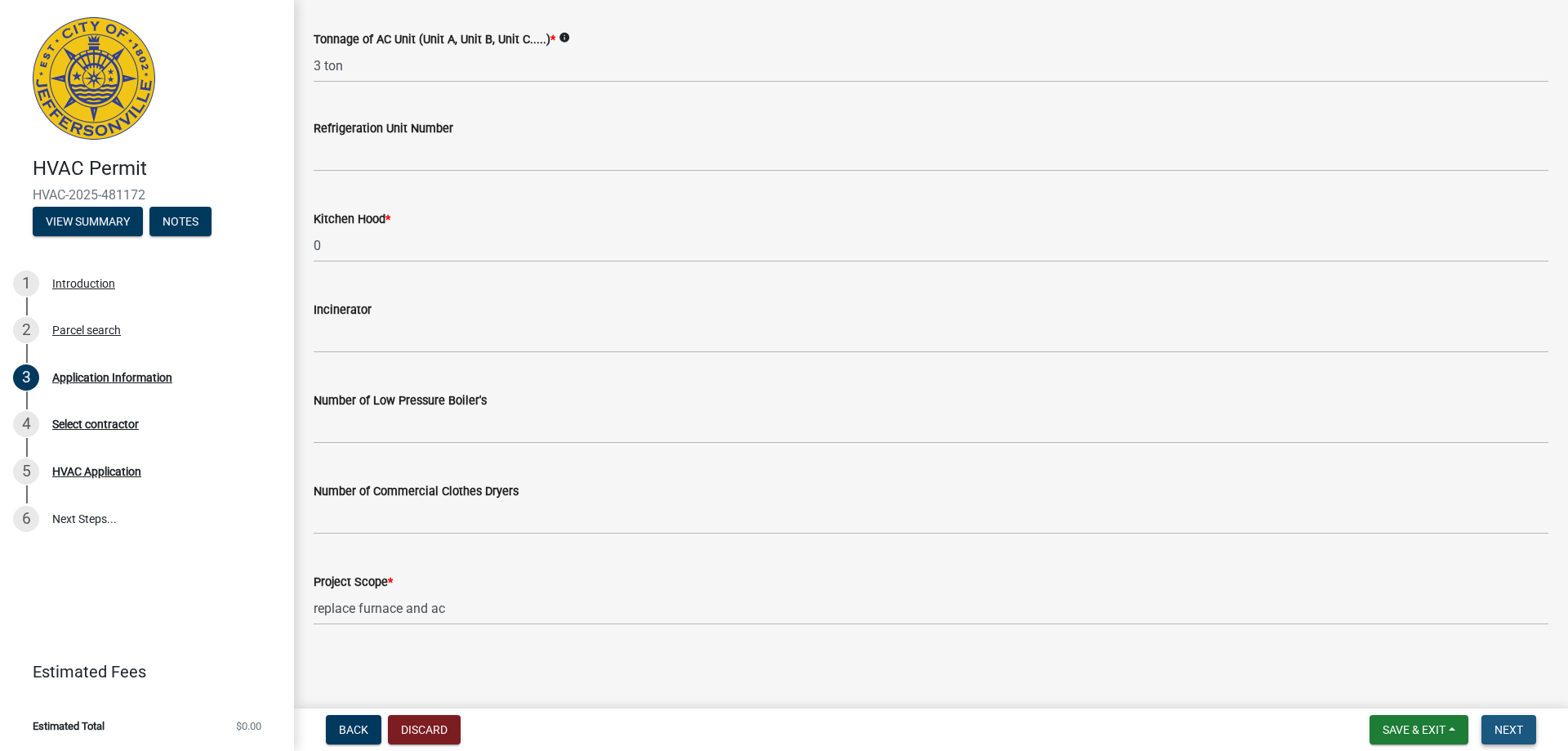
click at [1503, 733] on span "Next" at bounding box center [1508, 729] width 28 height 13
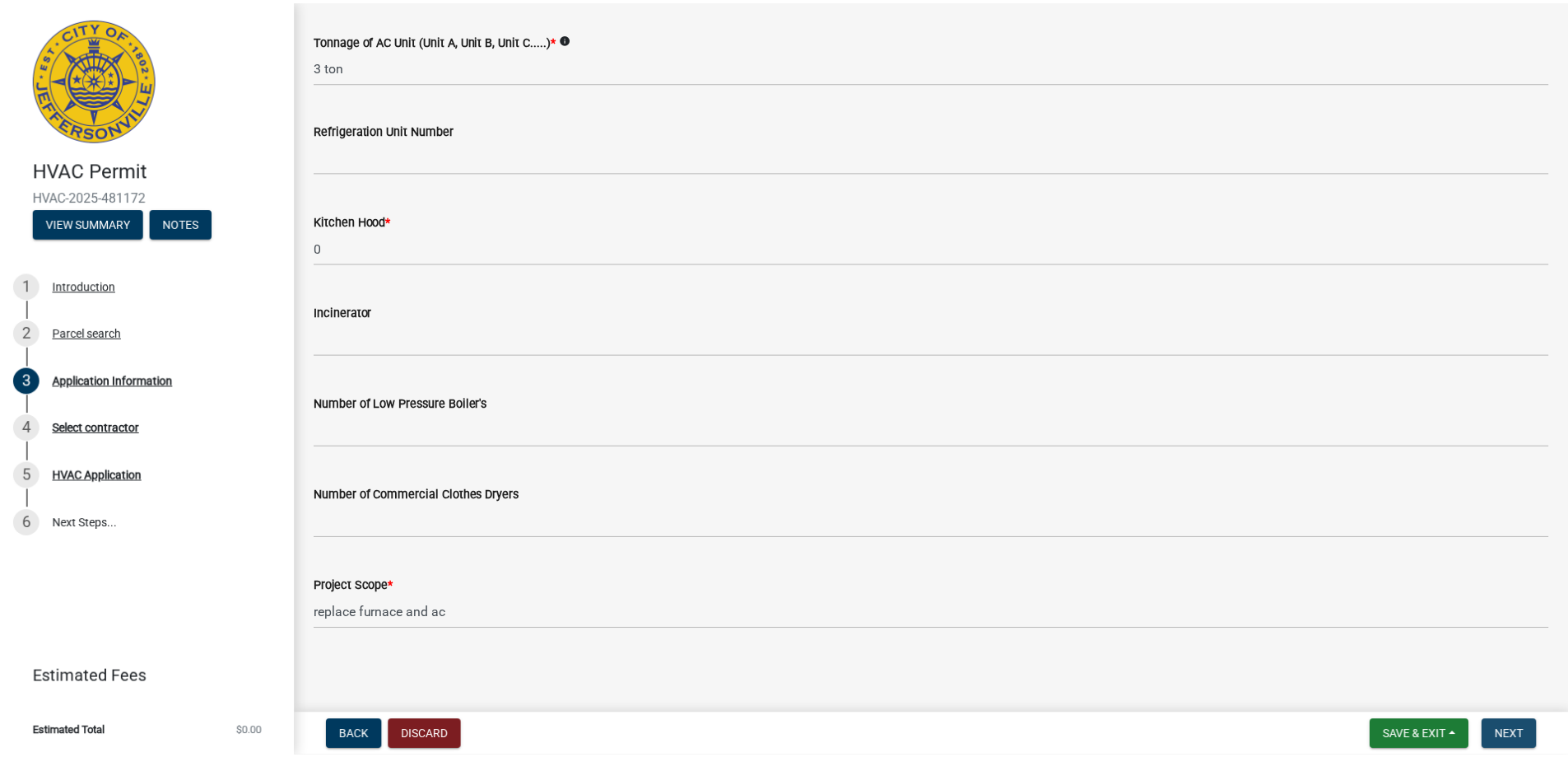
scroll to position [0, 0]
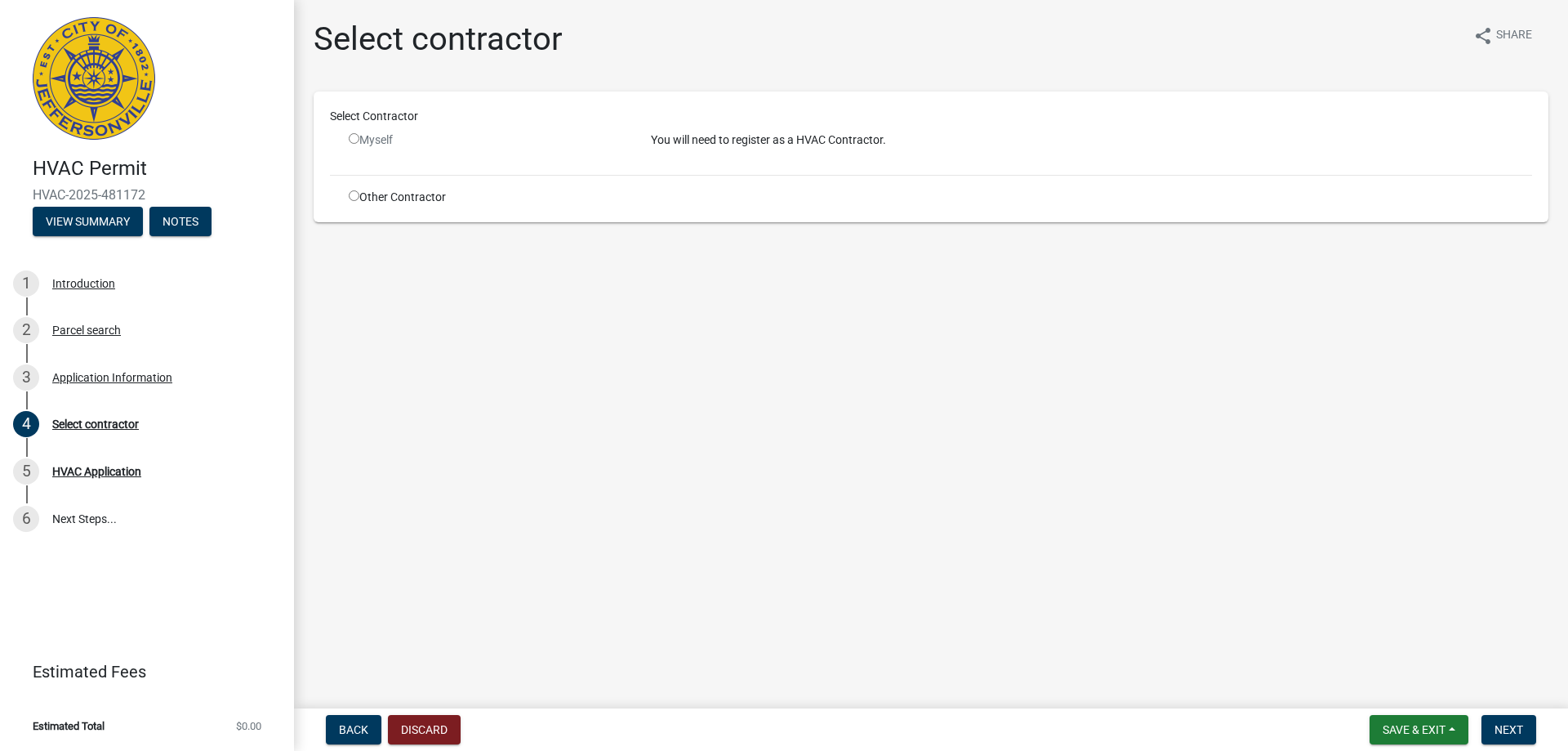
click at [355, 192] on input "radio" at bounding box center [353, 195] width 10 height 10
radio input "true"
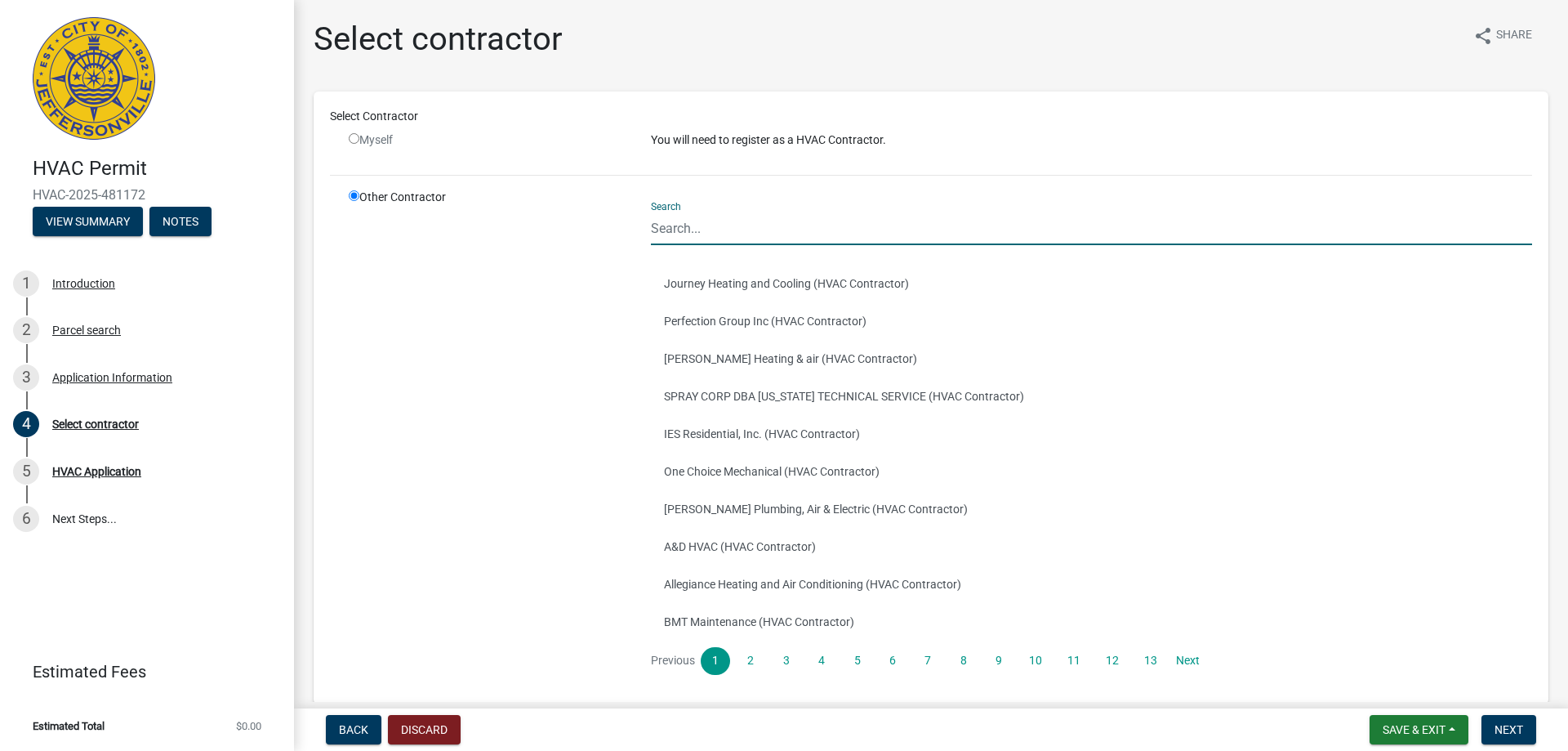
click at [688, 231] on input "Search" at bounding box center [1091, 229] width 881 height 34
type input "BJ"
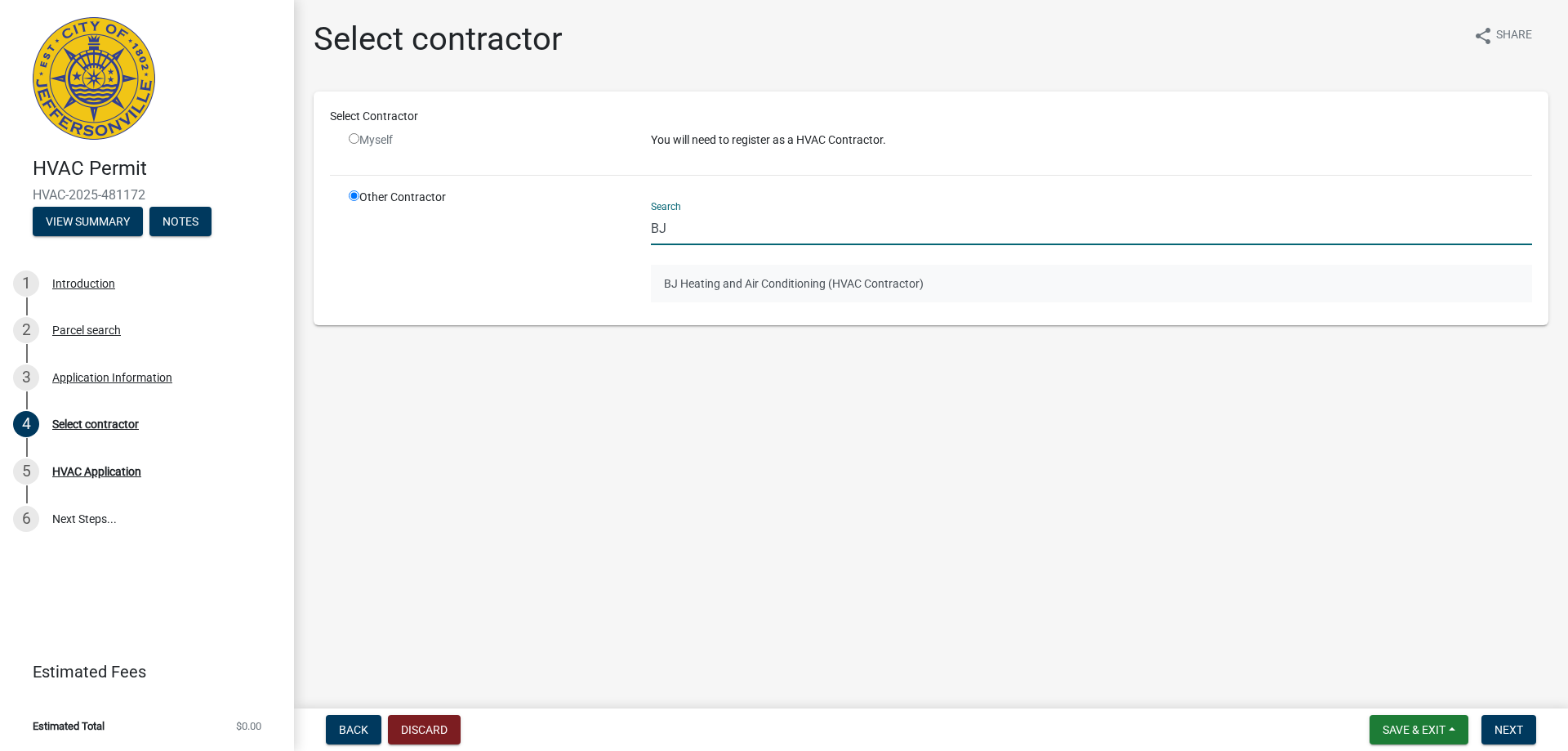
click at [736, 281] on button "BJ Heating and Air Conditioning (HVAC Contractor)" at bounding box center [1091, 283] width 881 height 38
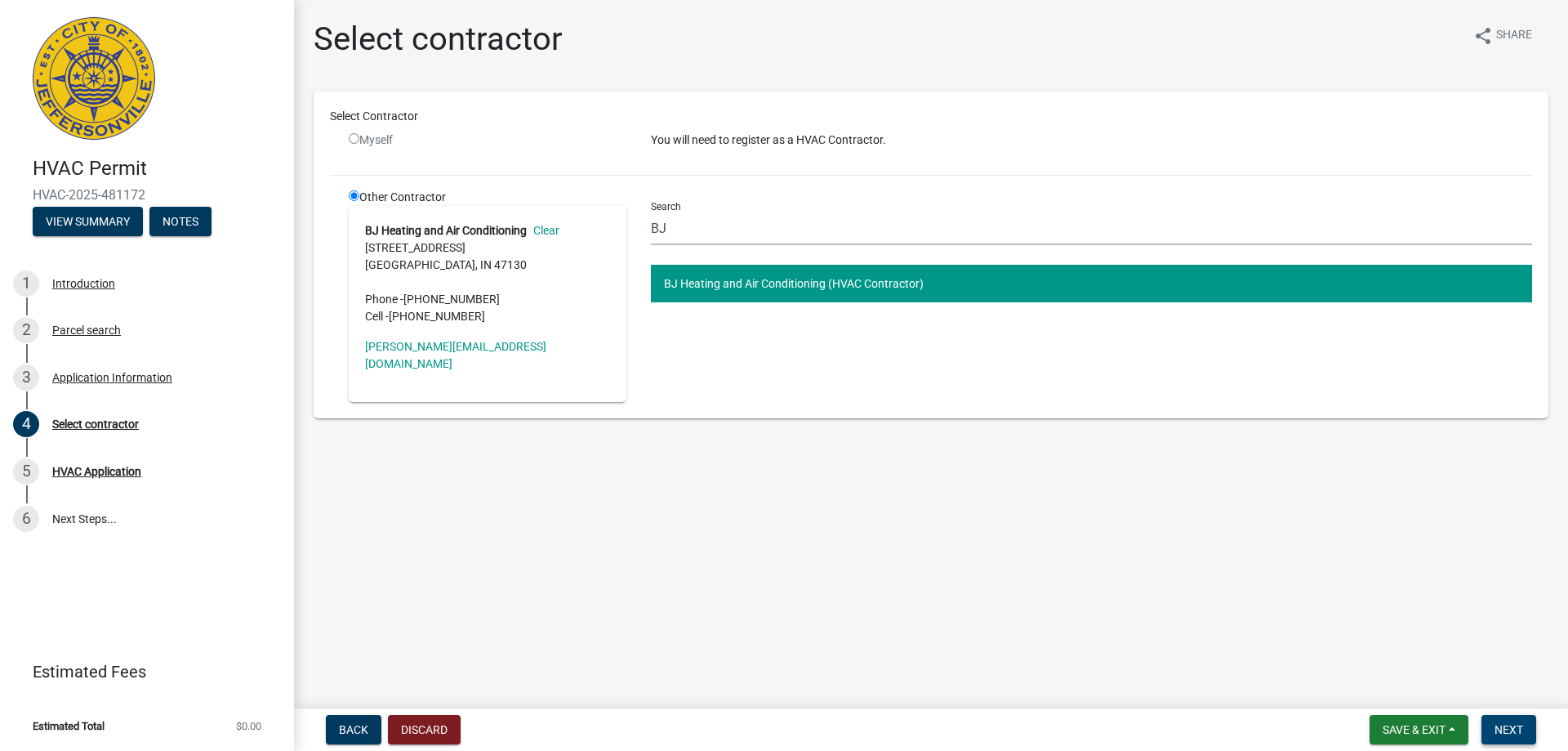
click at [1524, 727] on button "Next" at bounding box center [1509, 728] width 54 height 29
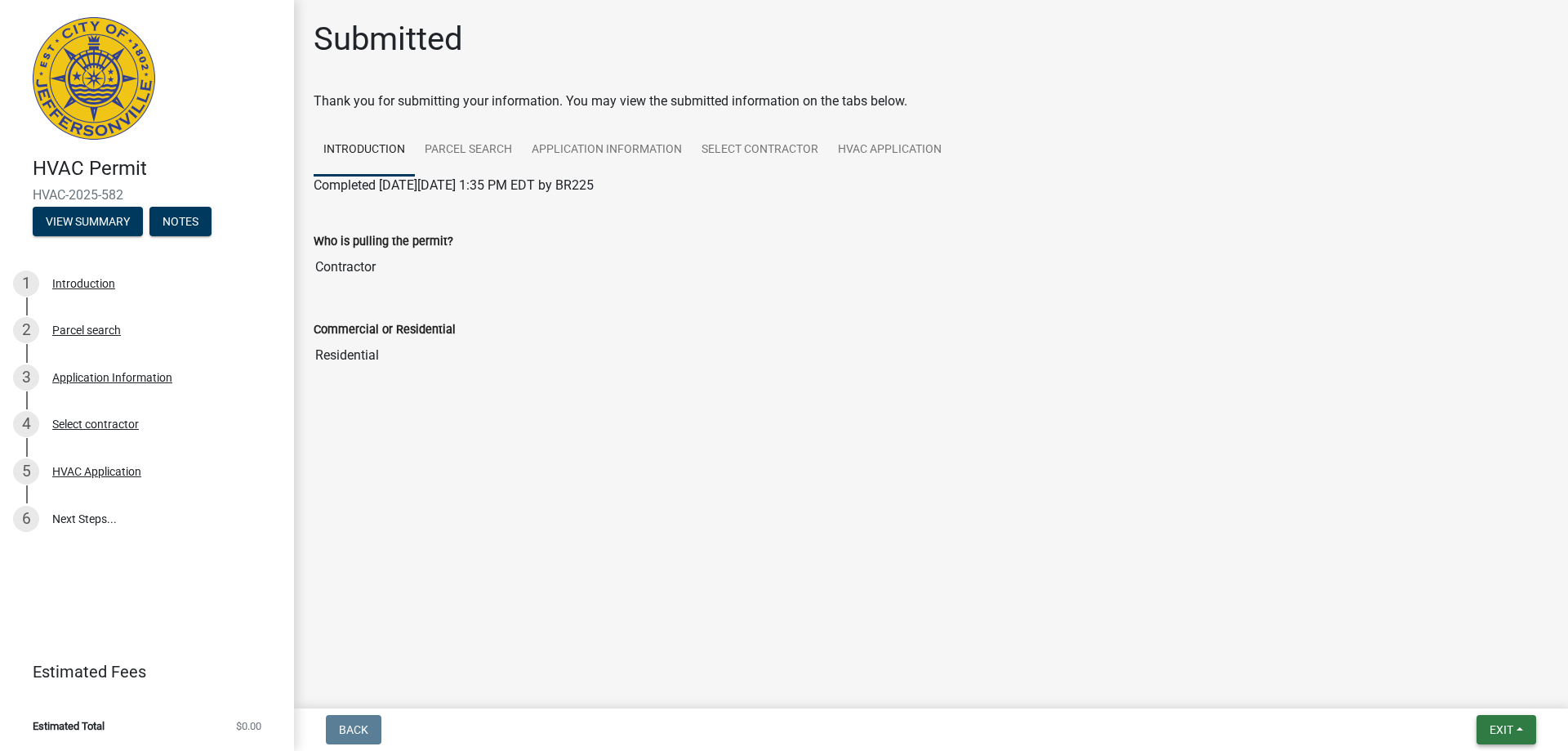
click at [1496, 726] on span "Exit" at bounding box center [1501, 729] width 23 height 13
drag, startPoint x: 1449, startPoint y: 684, endPoint x: 1431, endPoint y: 683, distance: 18.0
click at [1450, 684] on button "Save & Exit" at bounding box center [1471, 687] width 130 height 39
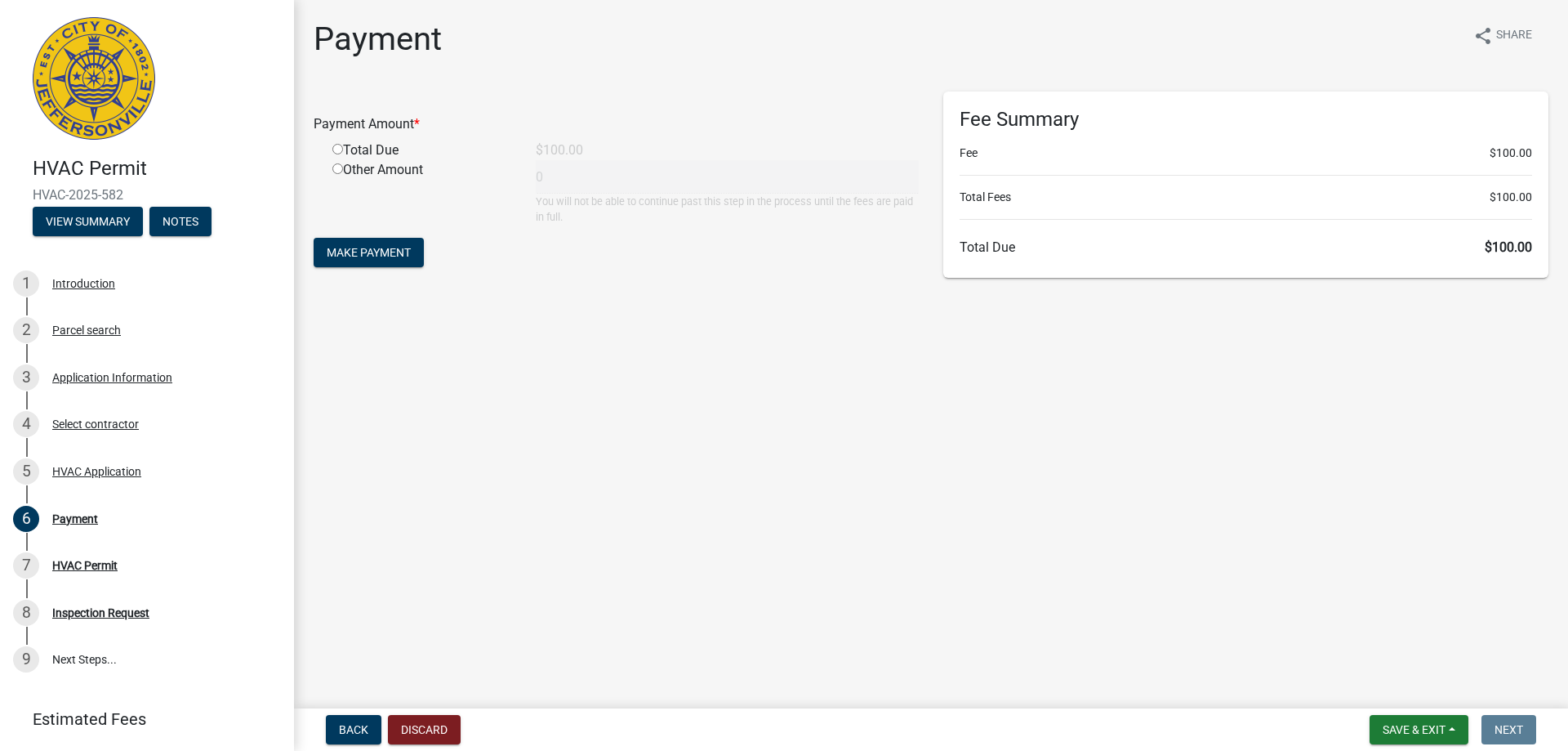
click at [336, 148] on input "radio" at bounding box center [337, 148] width 10 height 10
radio input "true"
type input "100"
click at [390, 256] on span "Make Payment" at bounding box center [369, 252] width 84 height 13
